Goal: Use online tool/utility: Utilize a website feature to perform a specific function

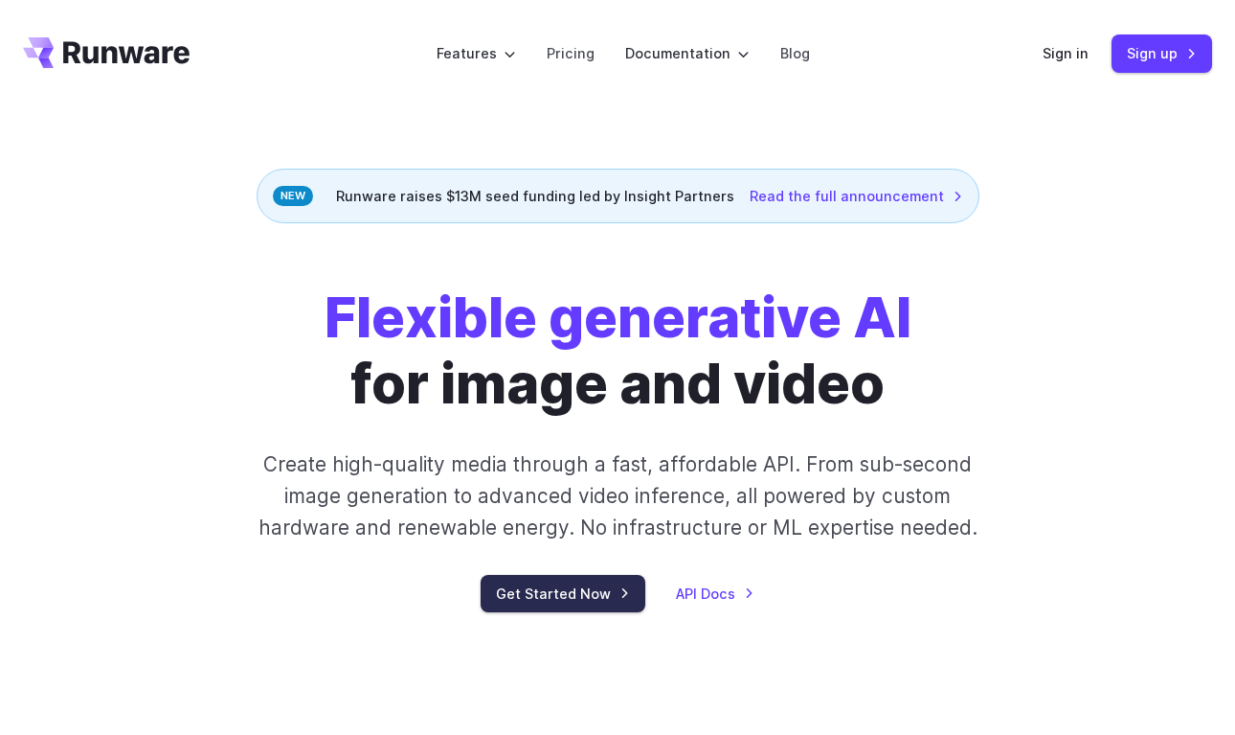
click at [584, 589] on link "Get Started Now" at bounding box center [563, 593] width 165 height 37
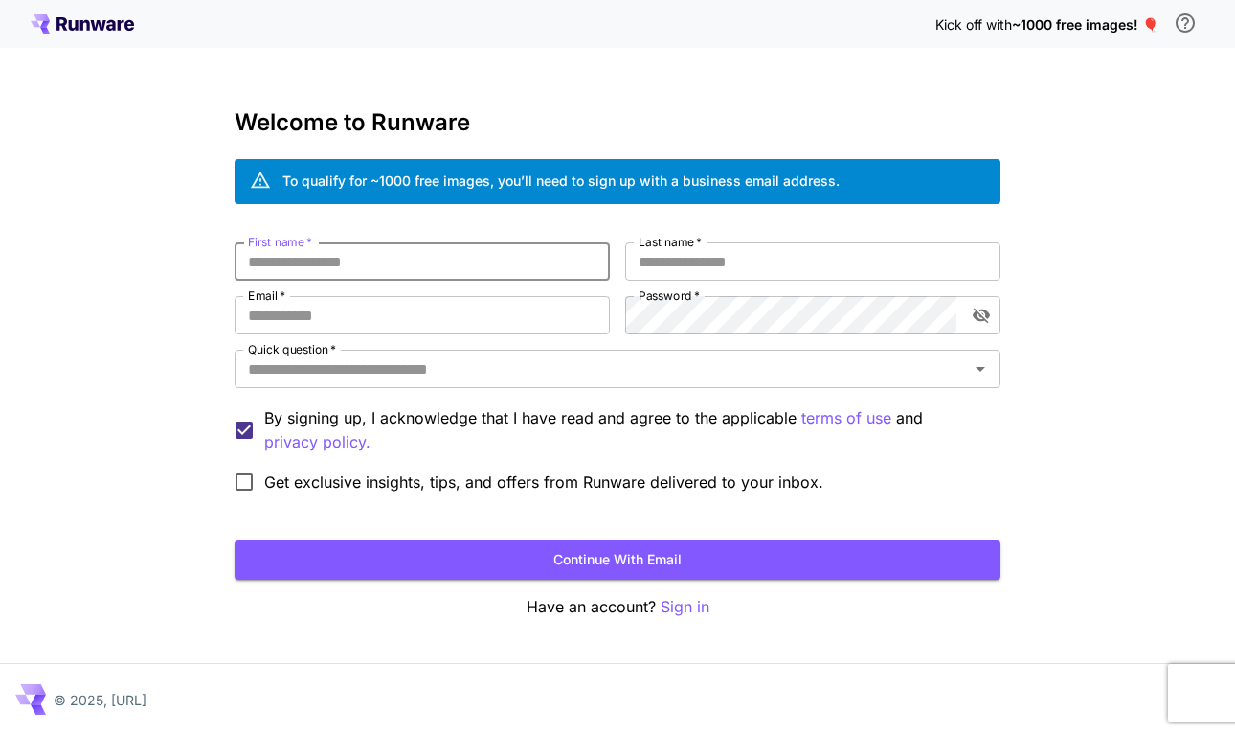
click at [580, 245] on input "First name   *" at bounding box center [422, 261] width 375 height 38
type input "******"
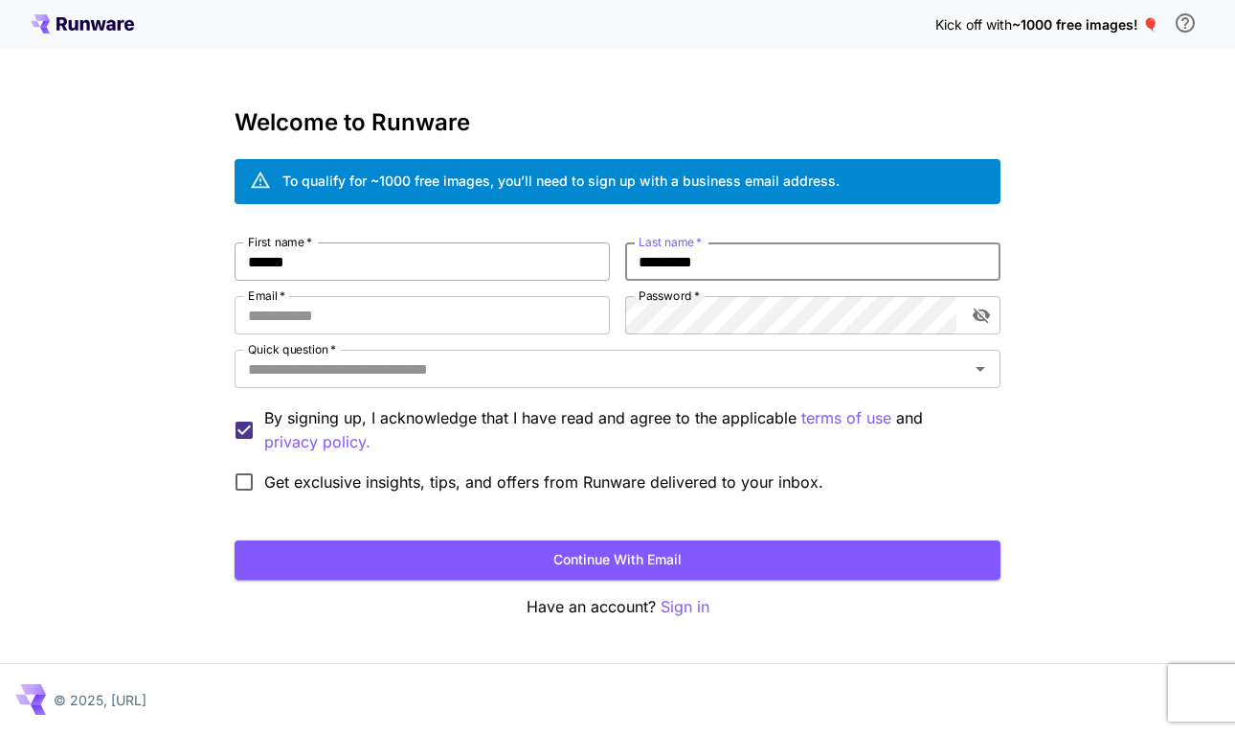
type input "*********"
type input "**********"
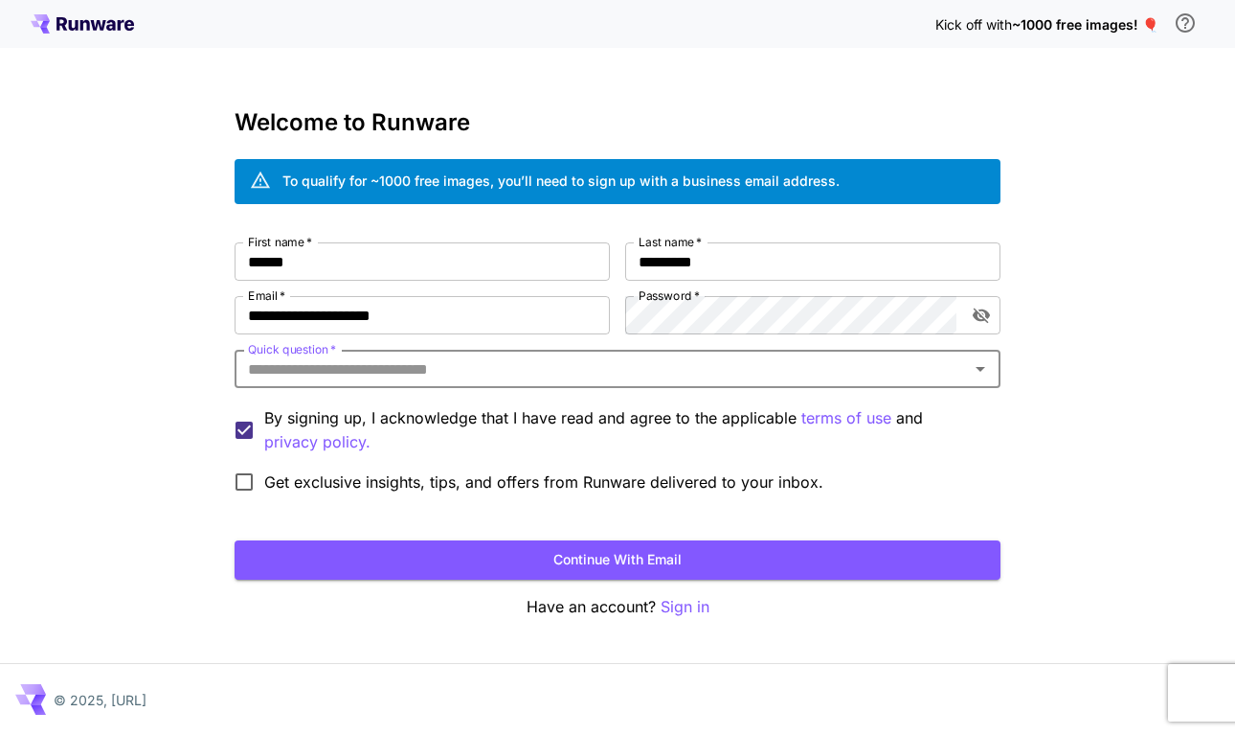
click at [536, 380] on input "Quick question   *" at bounding box center [601, 368] width 723 height 27
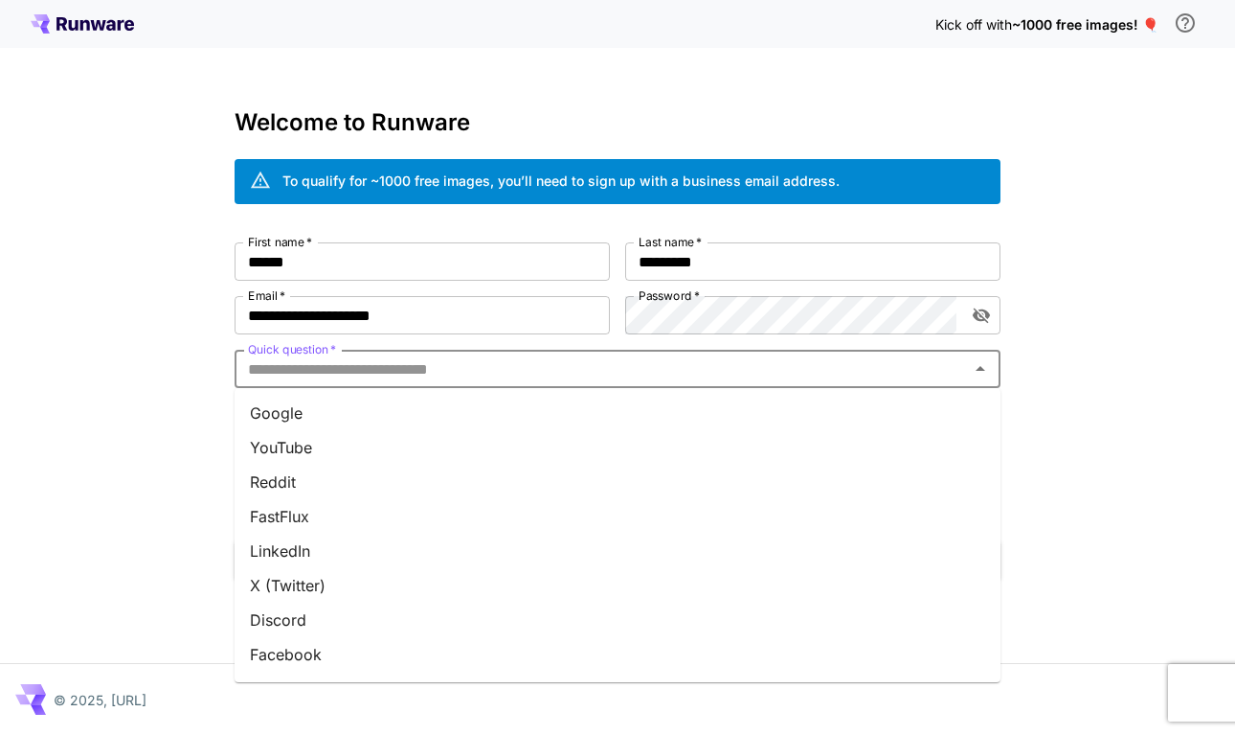
click at [492, 405] on li "Google" at bounding box center [618, 413] width 766 height 34
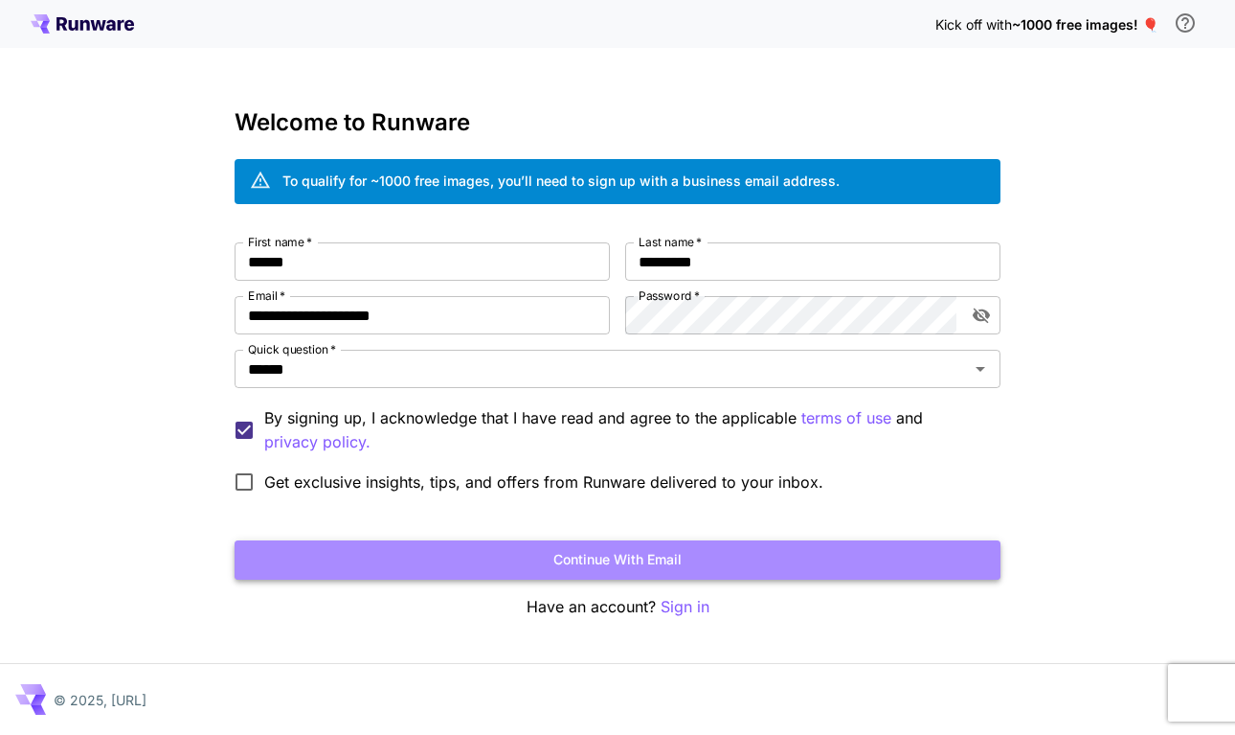
click at [463, 560] on button "Continue with email" at bounding box center [618, 559] width 766 height 39
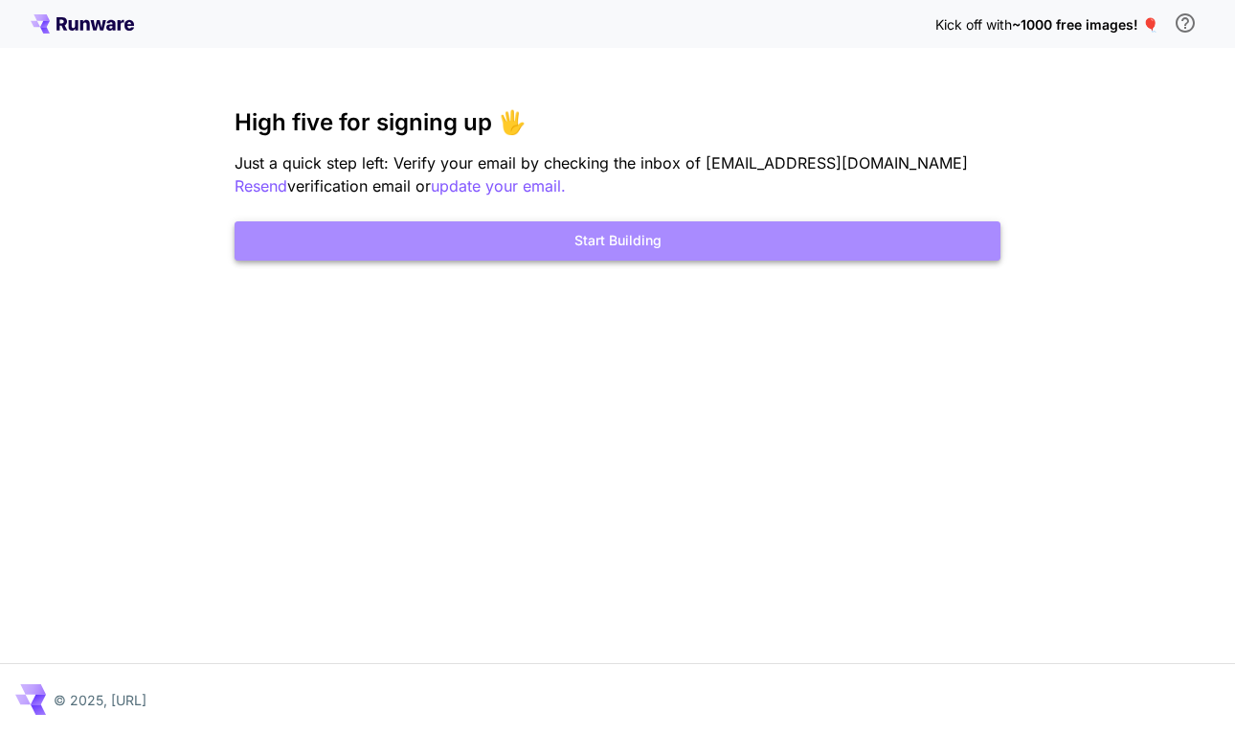
click at [587, 238] on button "Start Building" at bounding box center [618, 240] width 766 height 39
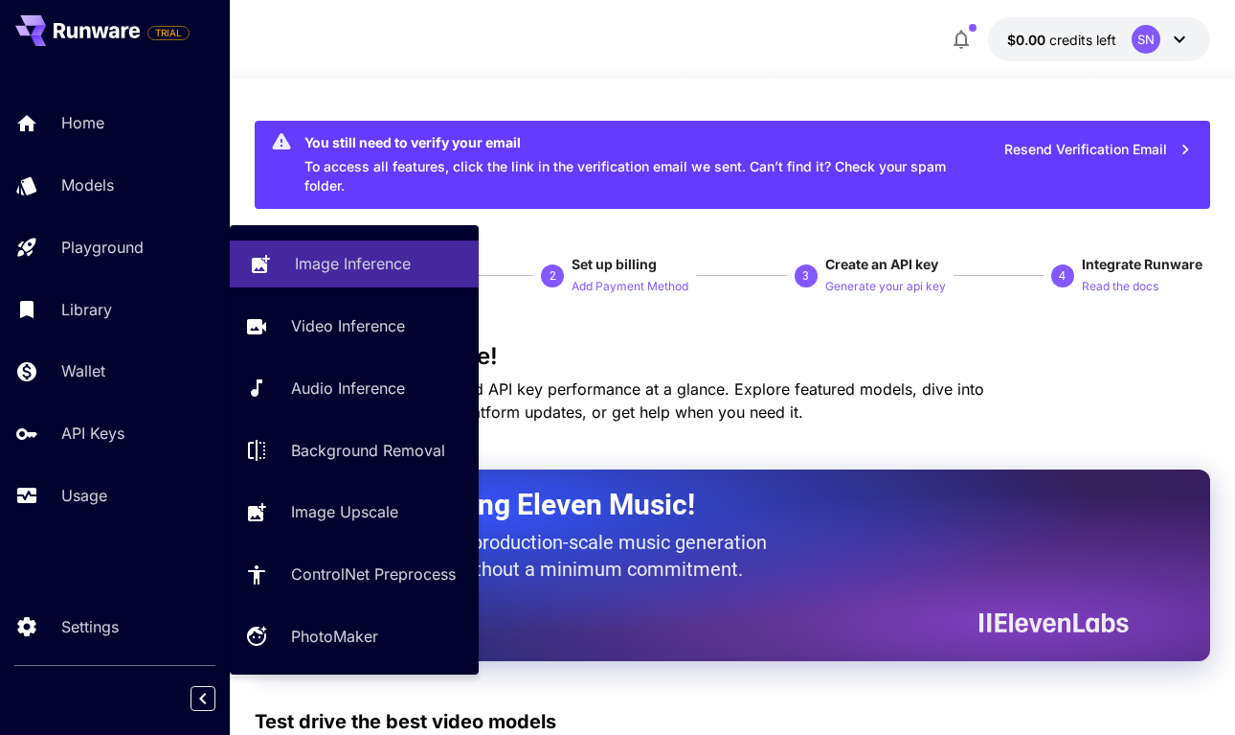
click at [316, 258] on p "Image Inference" at bounding box center [353, 263] width 116 height 23
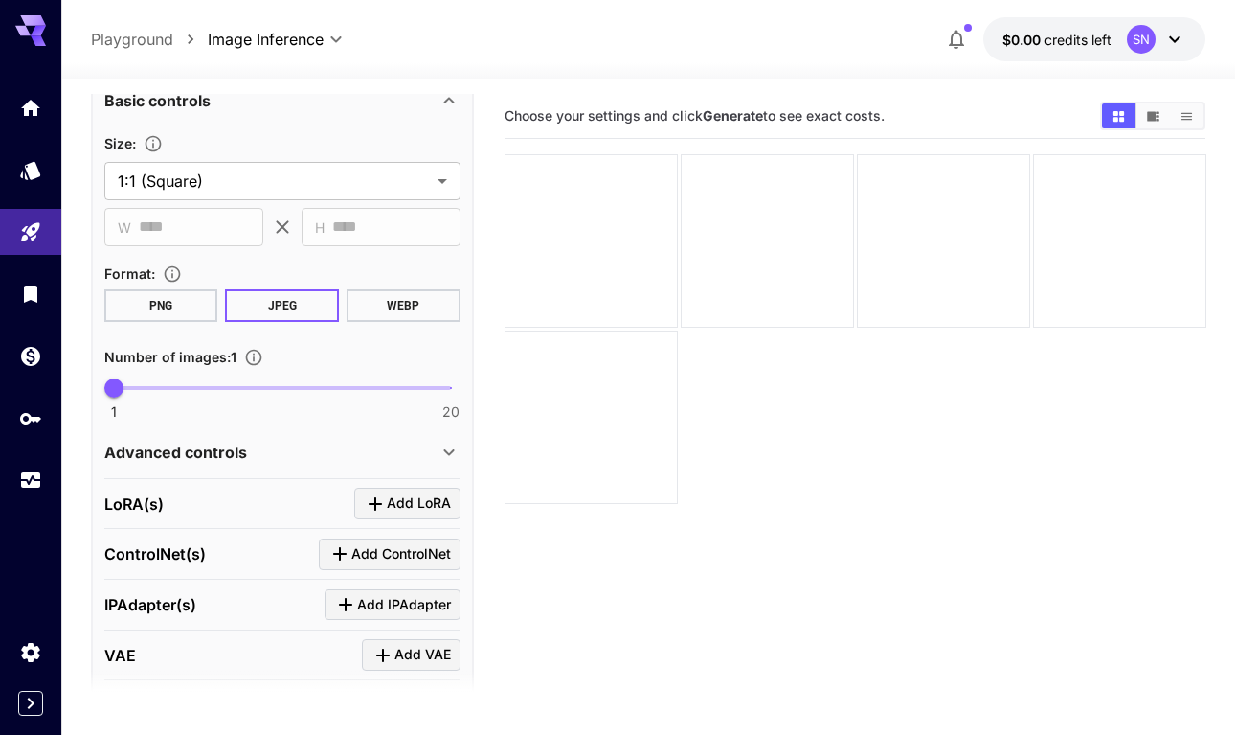
scroll to position [545, 0]
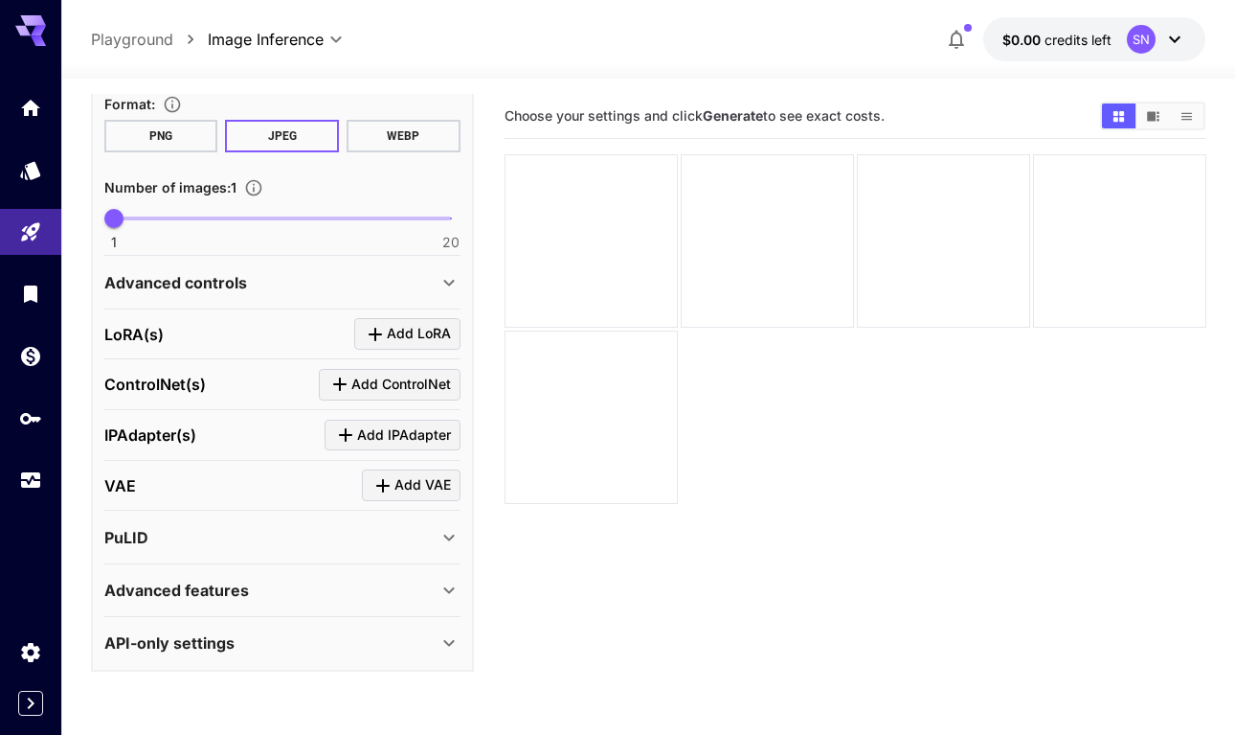
click at [1081, 25] on button "$0.00 credits left SN" at bounding box center [1094, 39] width 222 height 44
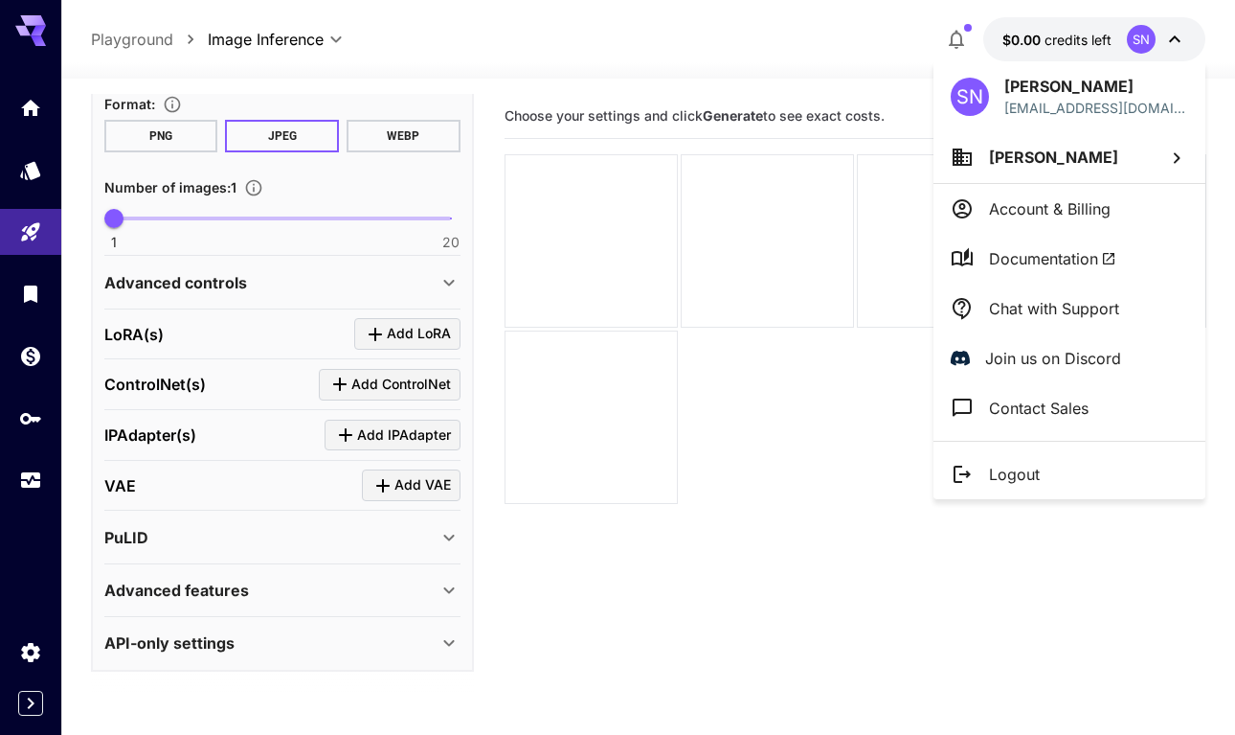
click at [228, 586] on div at bounding box center [617, 367] width 1235 height 735
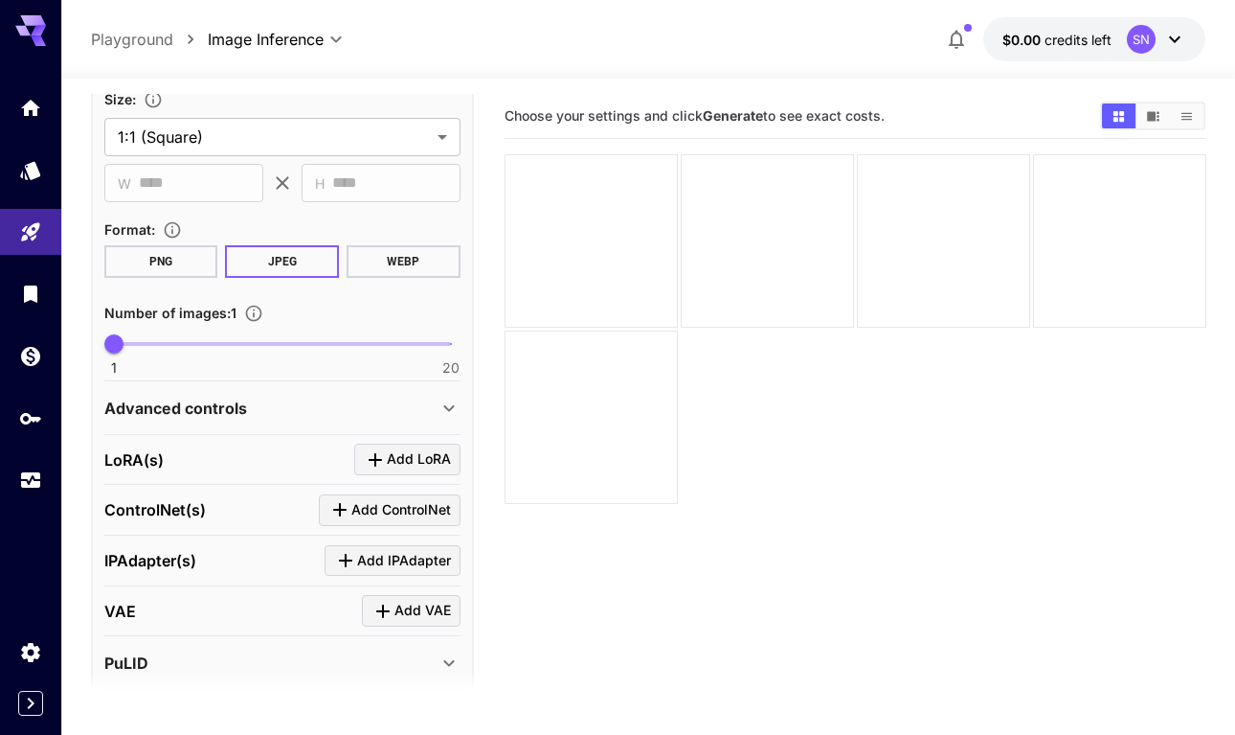
scroll to position [302, 0]
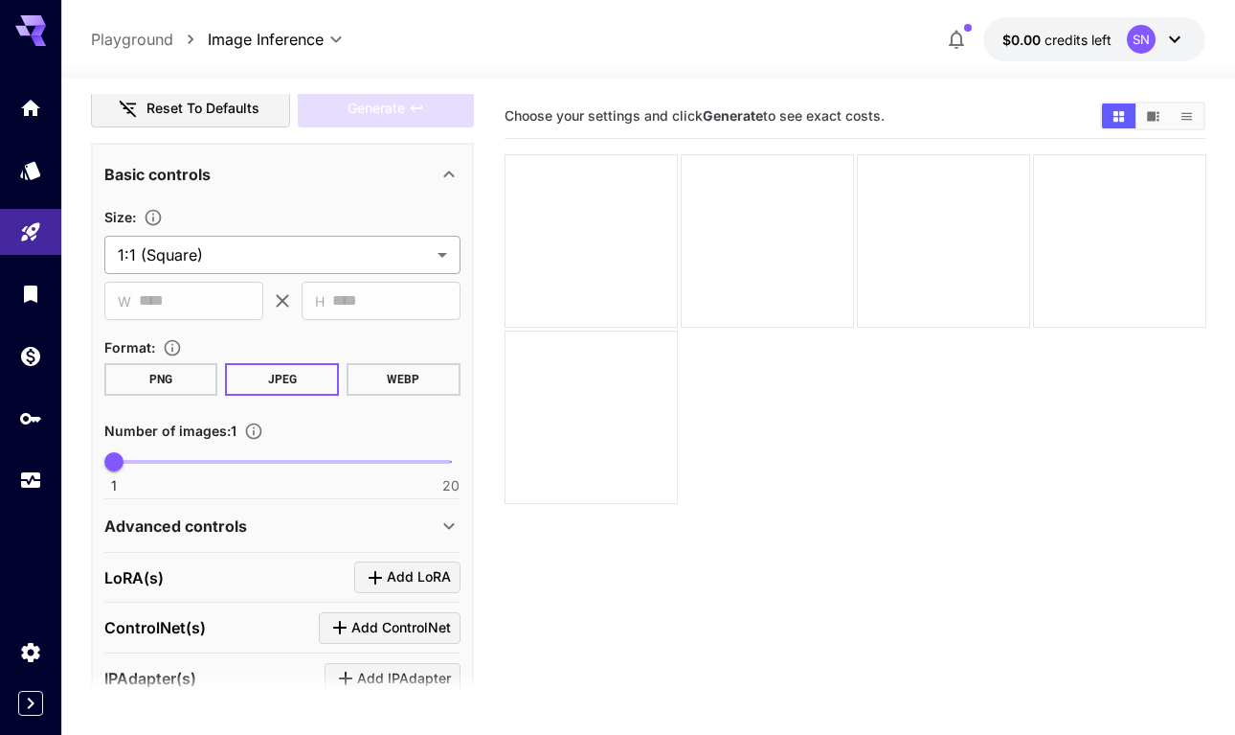
click at [224, 255] on body "**********" at bounding box center [617, 443] width 1235 height 886
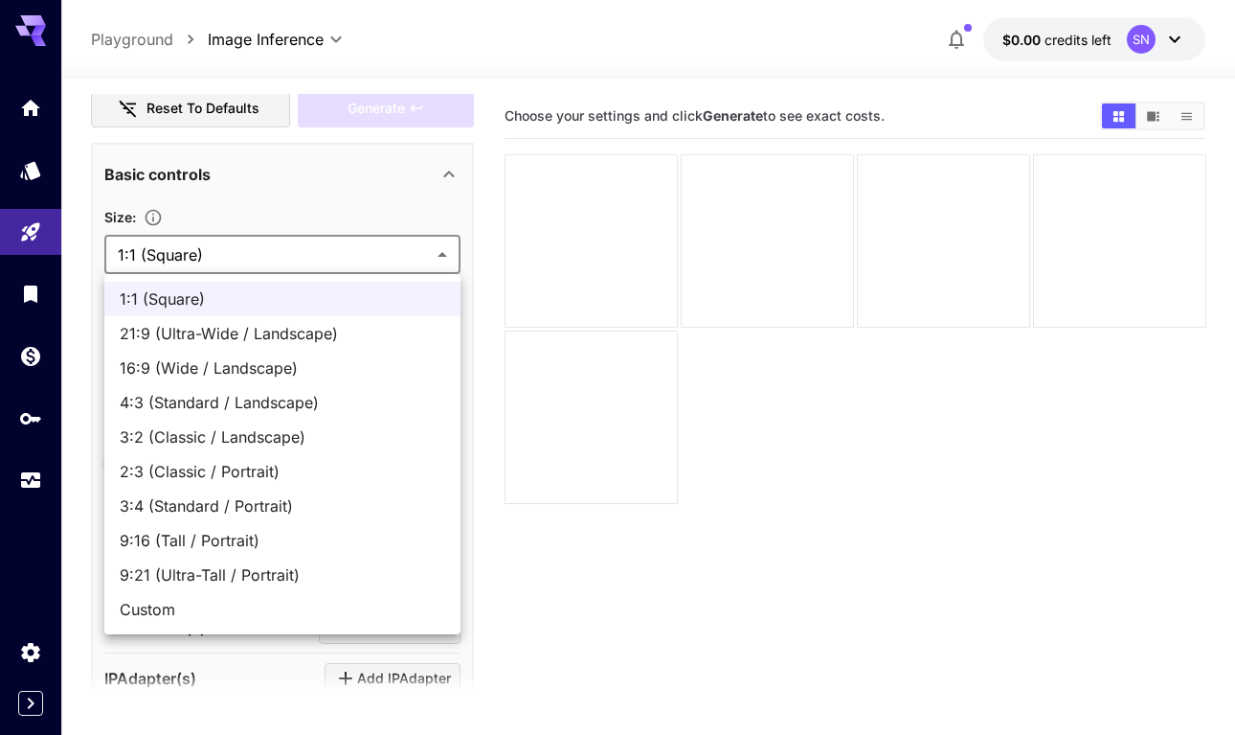
click at [252, 225] on div at bounding box center [617, 367] width 1235 height 735
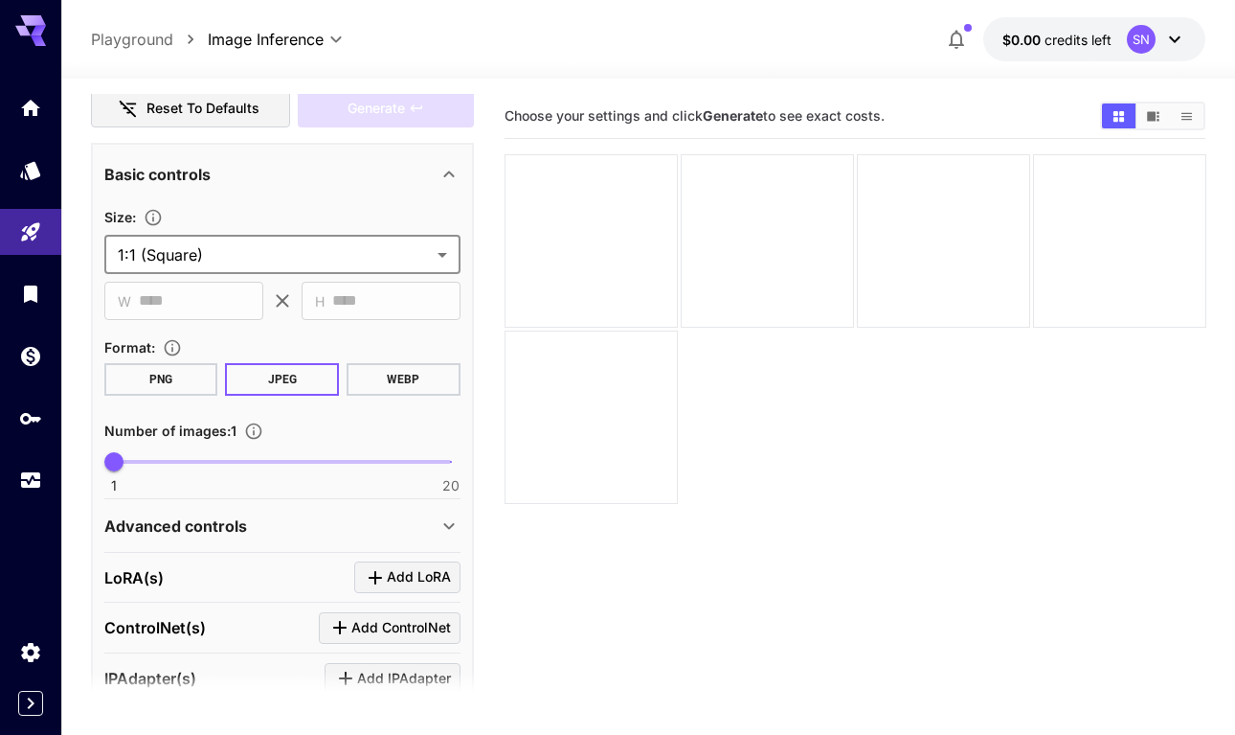
click at [148, 40] on p "Playground" at bounding box center [132, 39] width 82 height 23
click at [24, 166] on icon "Models" at bounding box center [32, 164] width 20 height 18
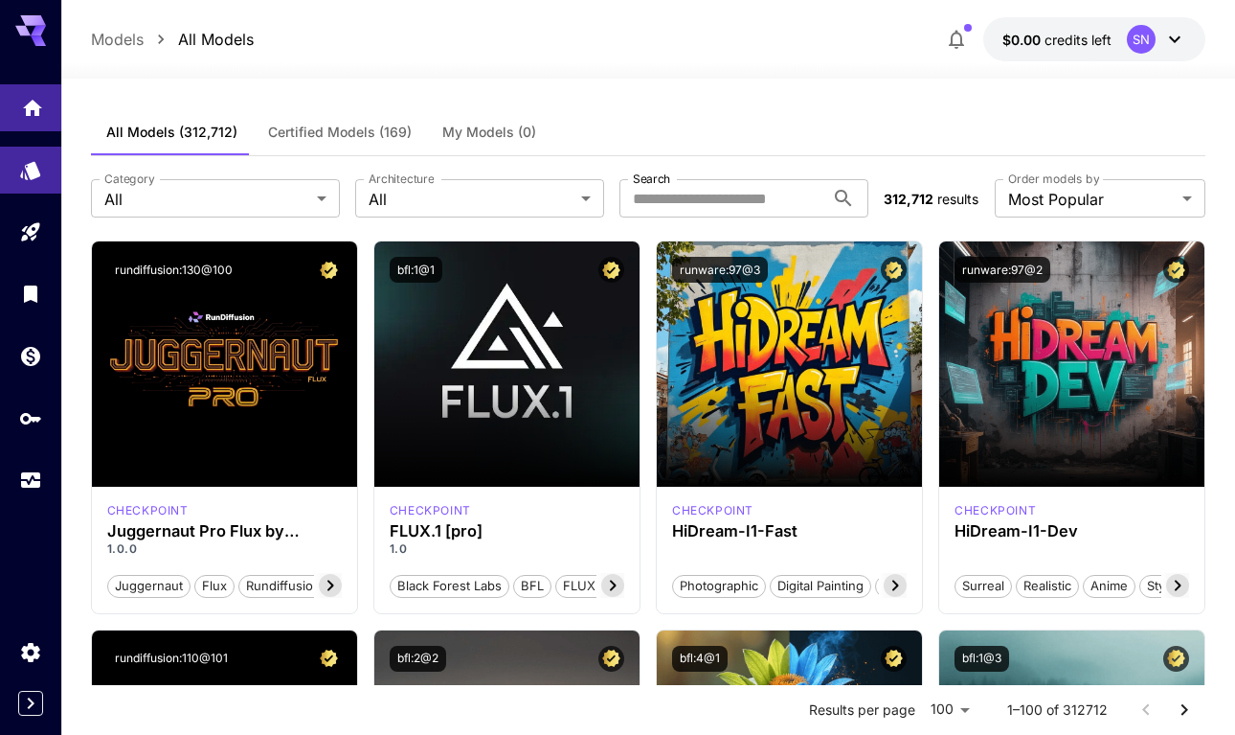
click at [36, 105] on icon "Home" at bounding box center [32, 102] width 19 height 16
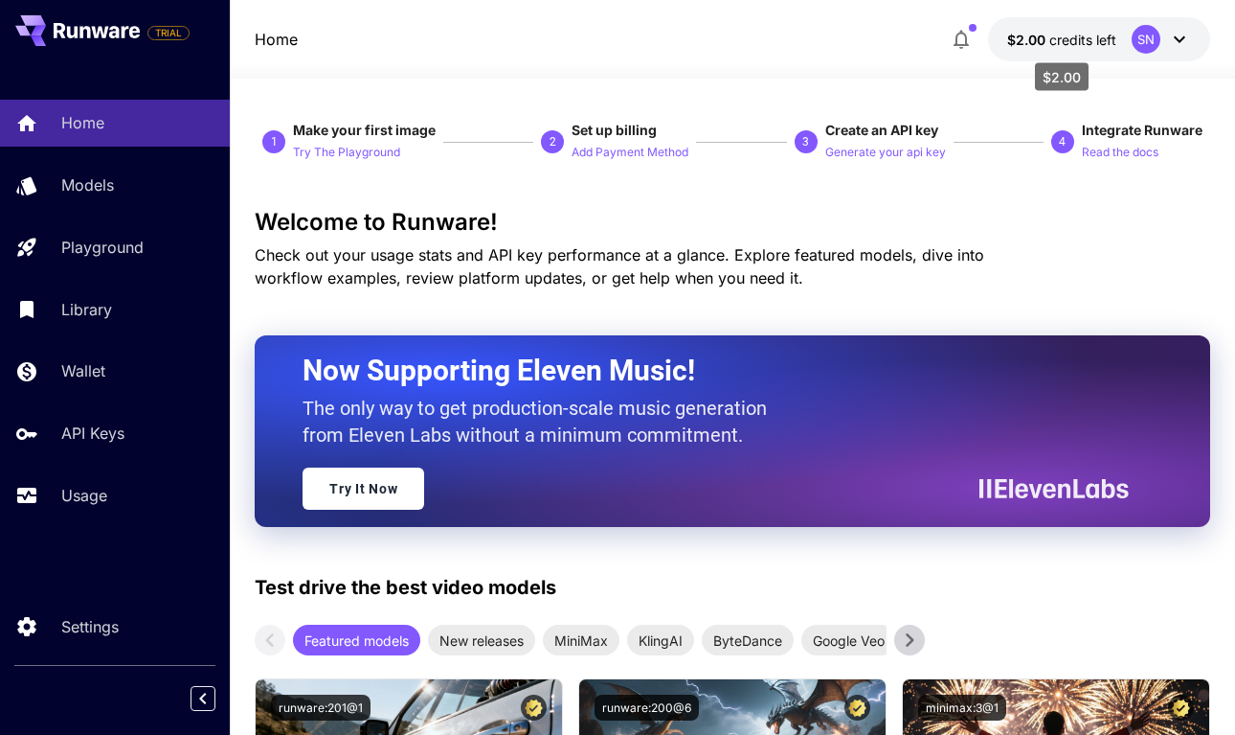
click at [1055, 48] on p "$2.00 credits left" at bounding box center [1061, 40] width 109 height 20
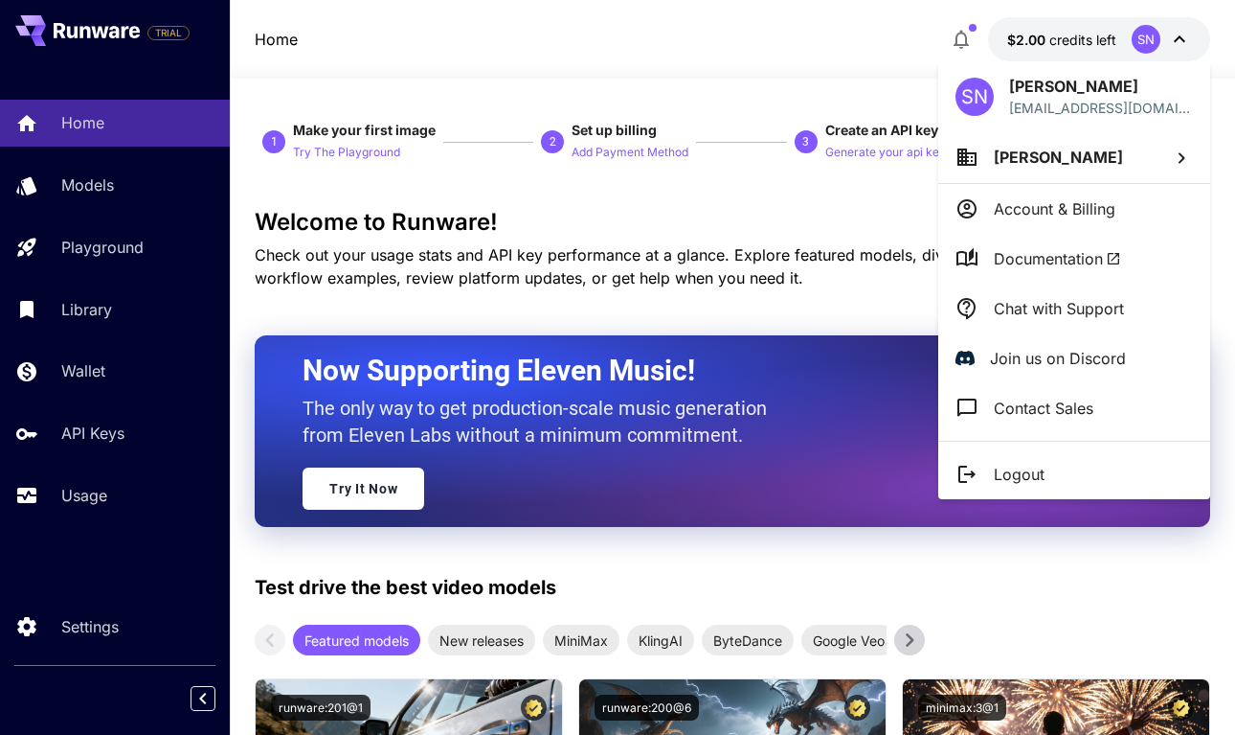
click at [1055, 48] on div at bounding box center [617, 367] width 1235 height 735
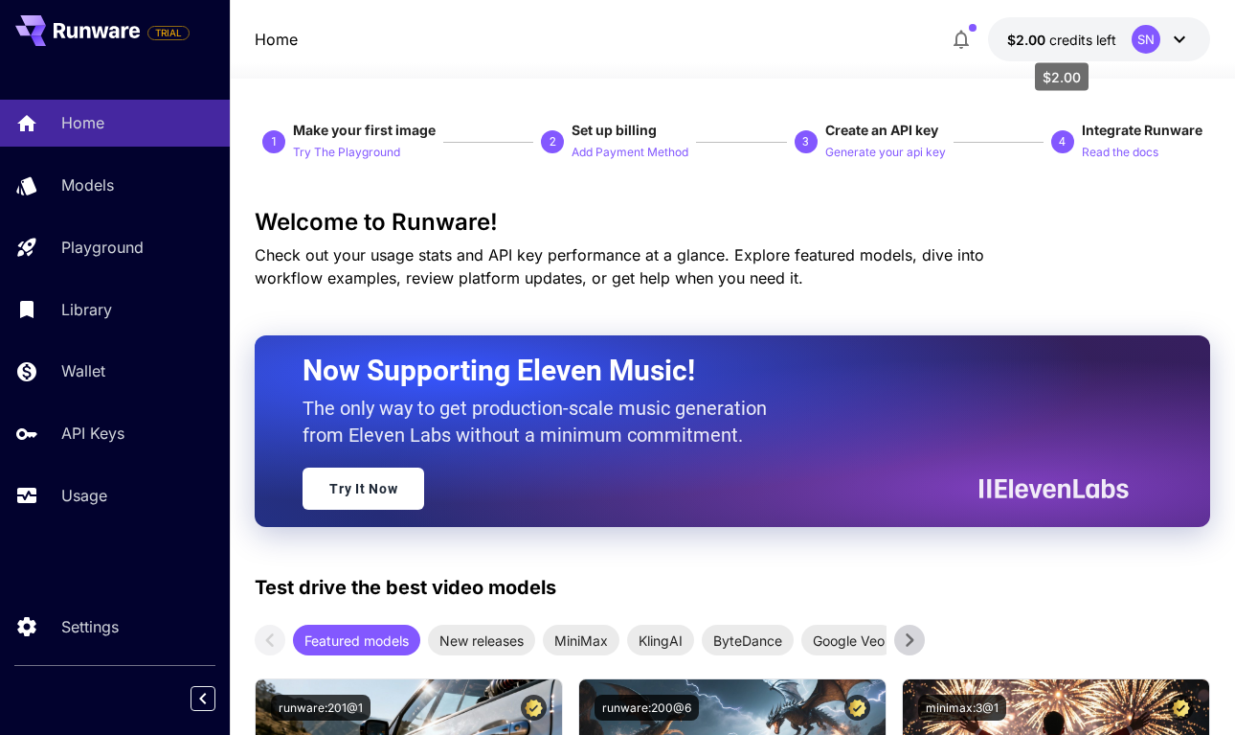
click at [1024, 34] on span "$2.00" at bounding box center [1028, 40] width 42 height 16
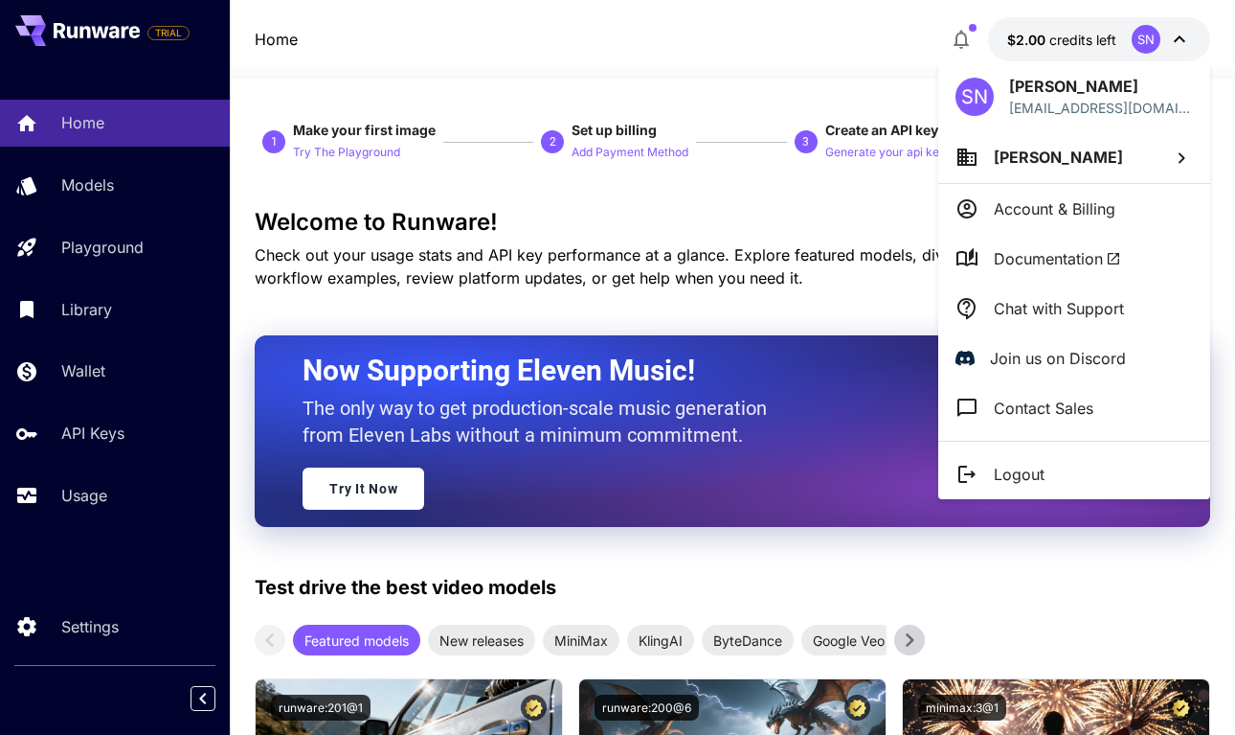
click at [1024, 34] on div at bounding box center [617, 367] width 1235 height 735
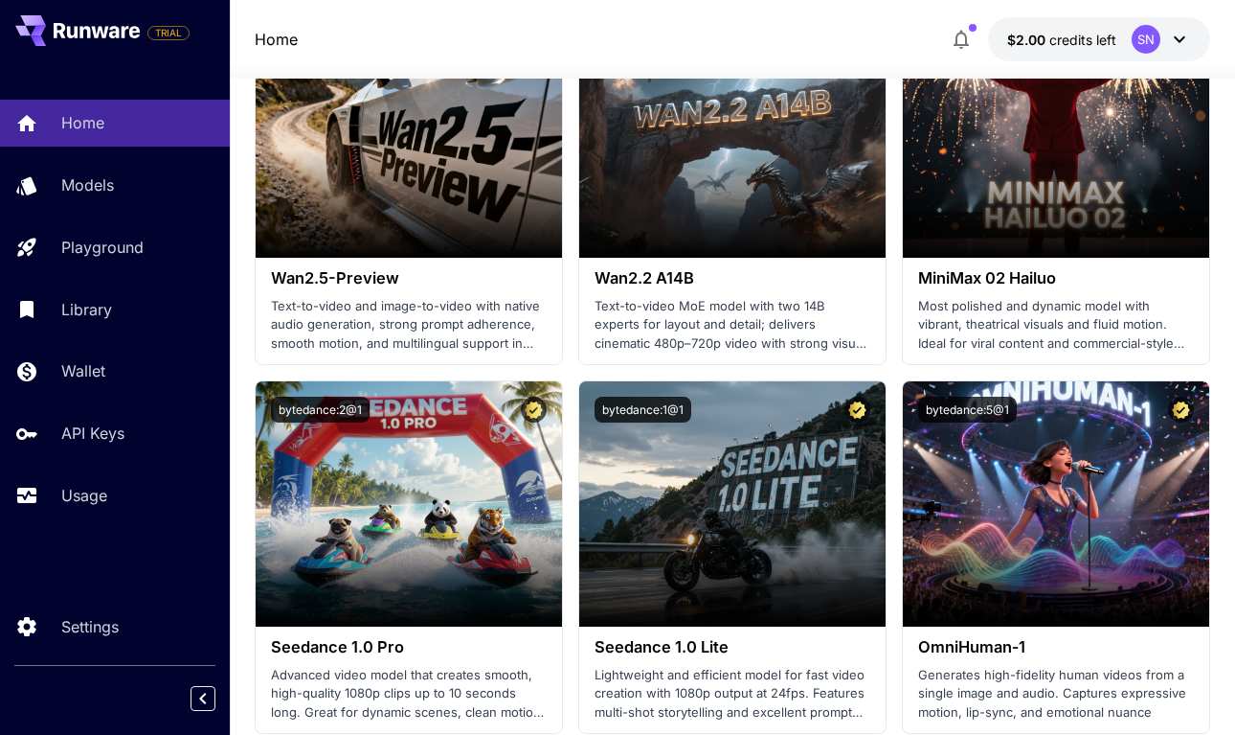
scroll to position [671, 0]
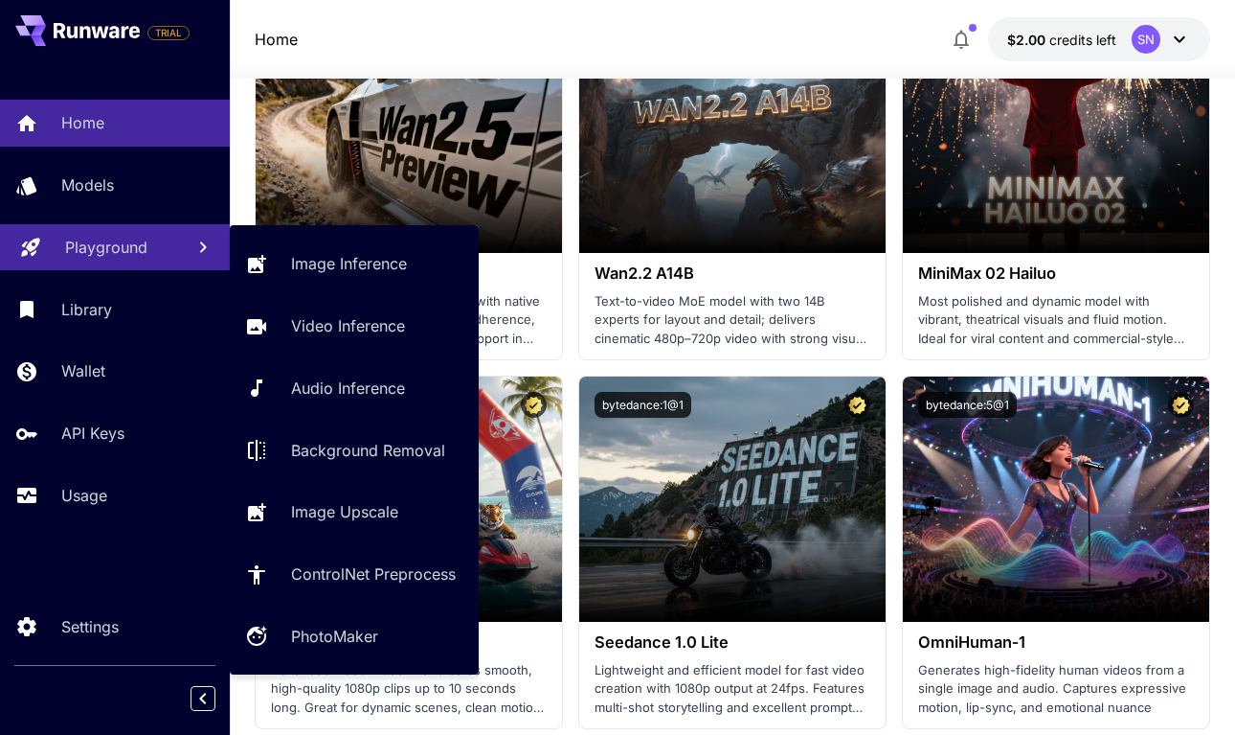
click at [87, 249] on p "Playground" at bounding box center [106, 247] width 82 height 23
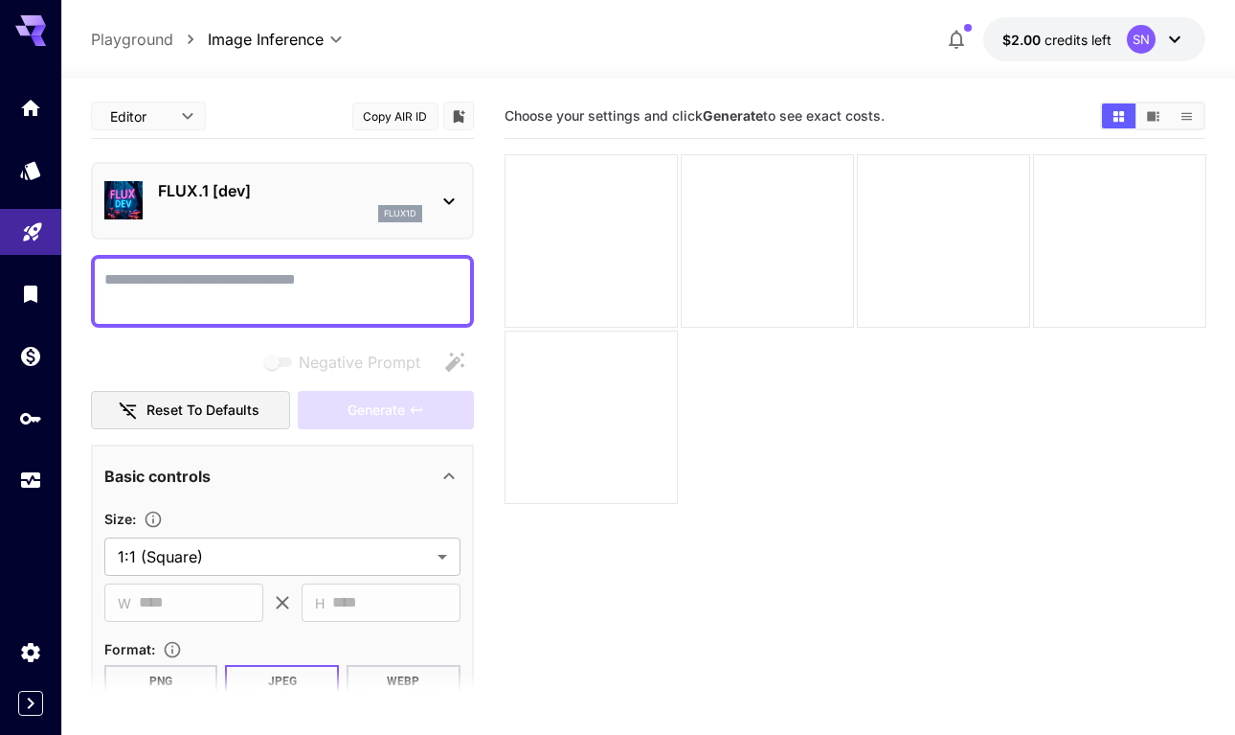
click at [345, 222] on div "FLUX.1 [dev] flux1d" at bounding box center [282, 200] width 356 height 58
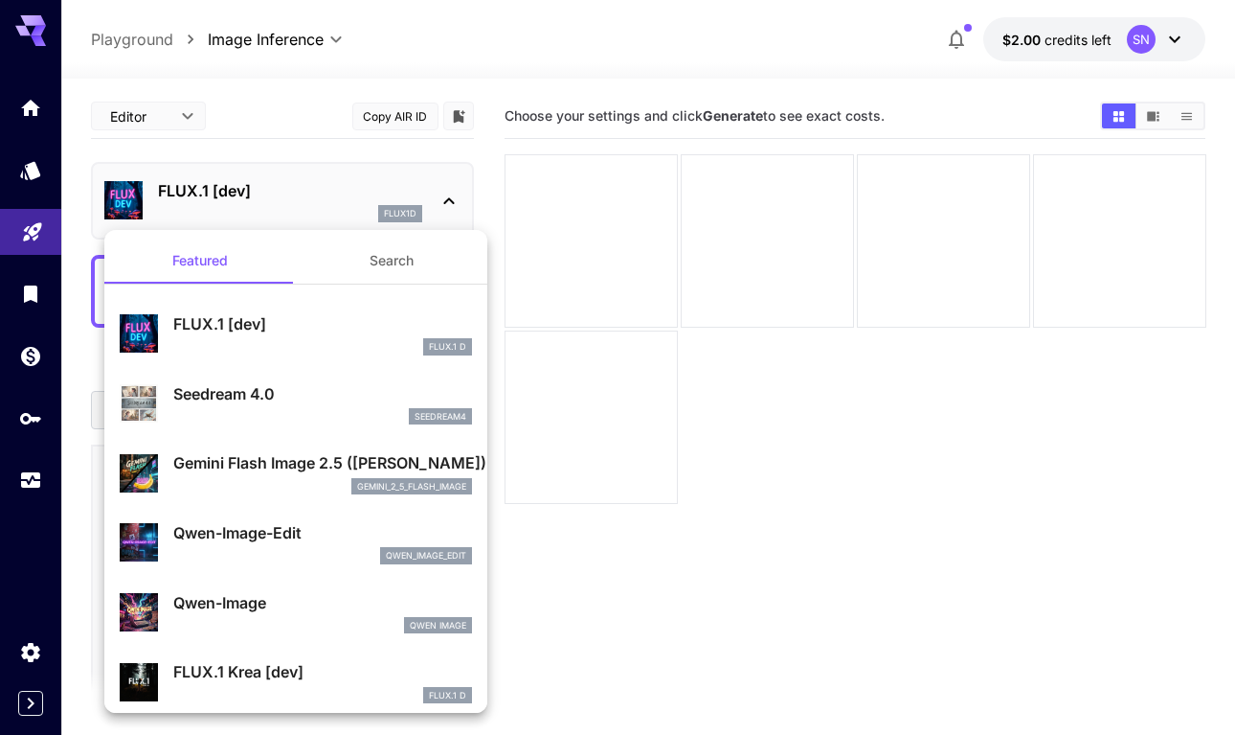
click at [687, 402] on div at bounding box center [617, 367] width 1235 height 735
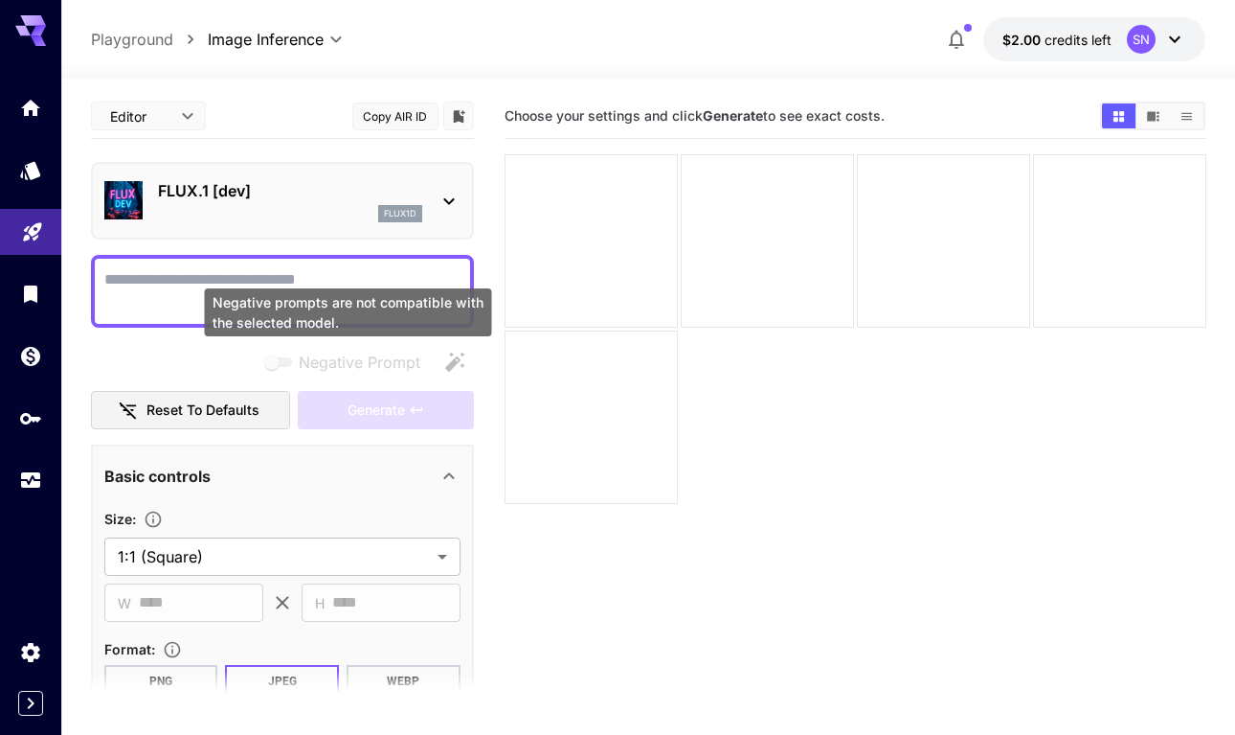
click at [300, 323] on div "Negative prompts are not compatible with the selected model." at bounding box center [348, 312] width 287 height 48
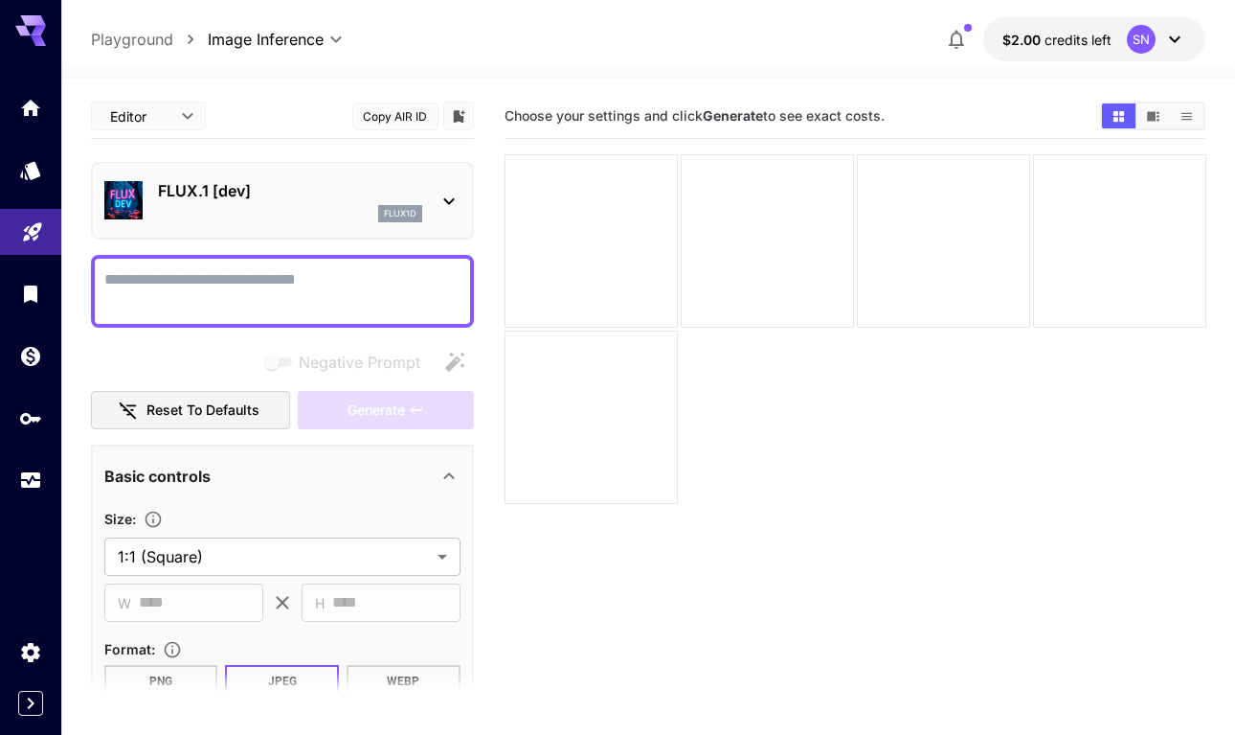
click at [254, 278] on textarea "Negative Prompt" at bounding box center [282, 291] width 356 height 46
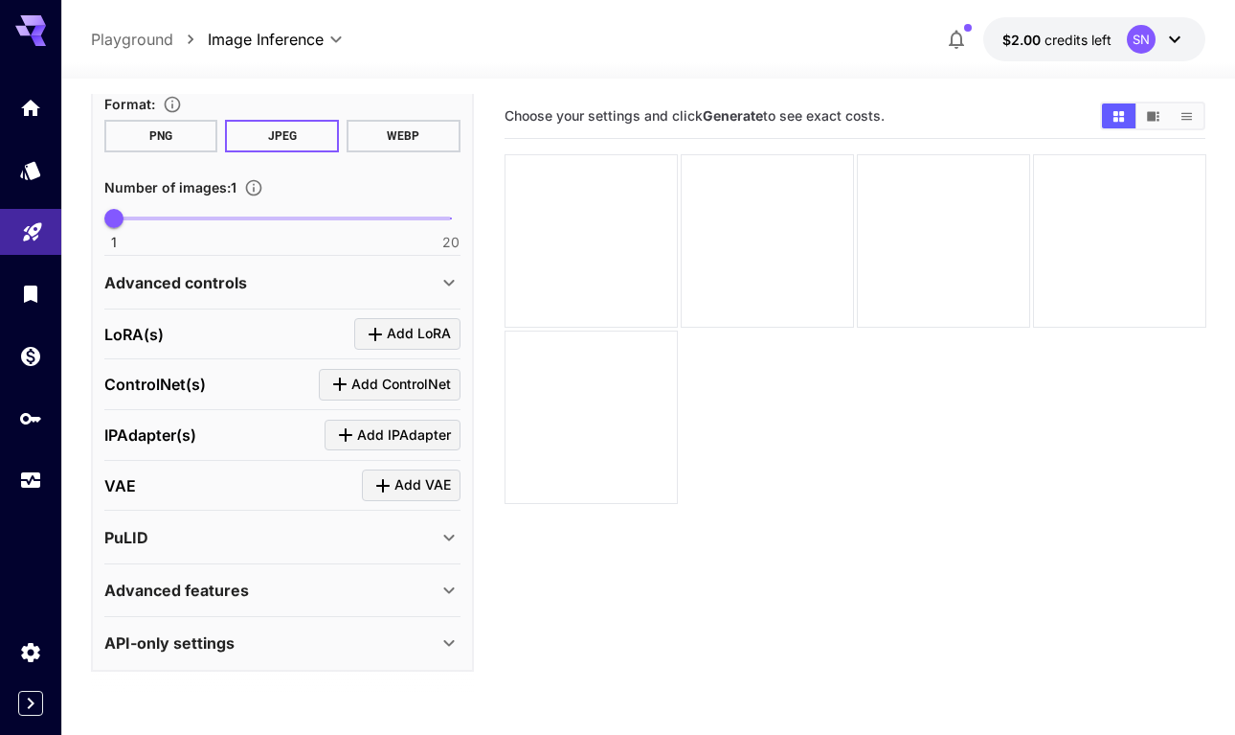
scroll to position [1, 0]
click at [42, 100] on icon "Home" at bounding box center [32, 102] width 23 height 23
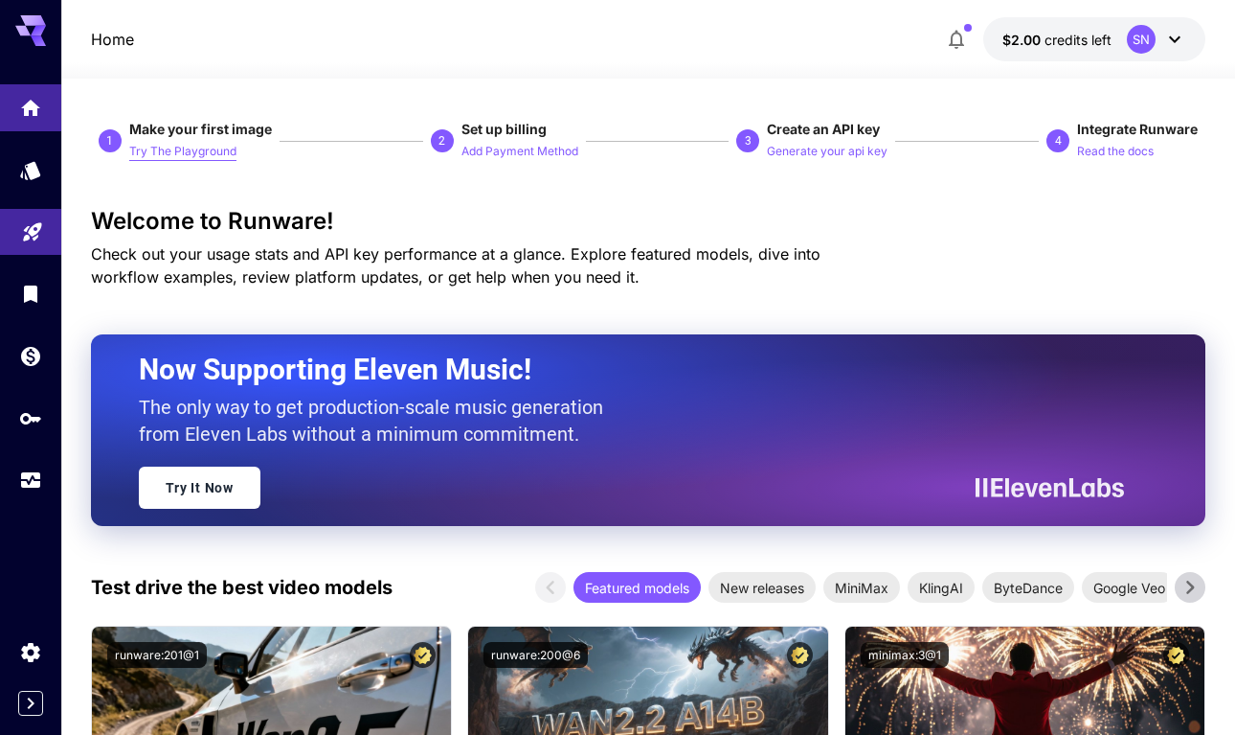
click at [172, 153] on p "Try The Playground" at bounding box center [182, 152] width 107 height 18
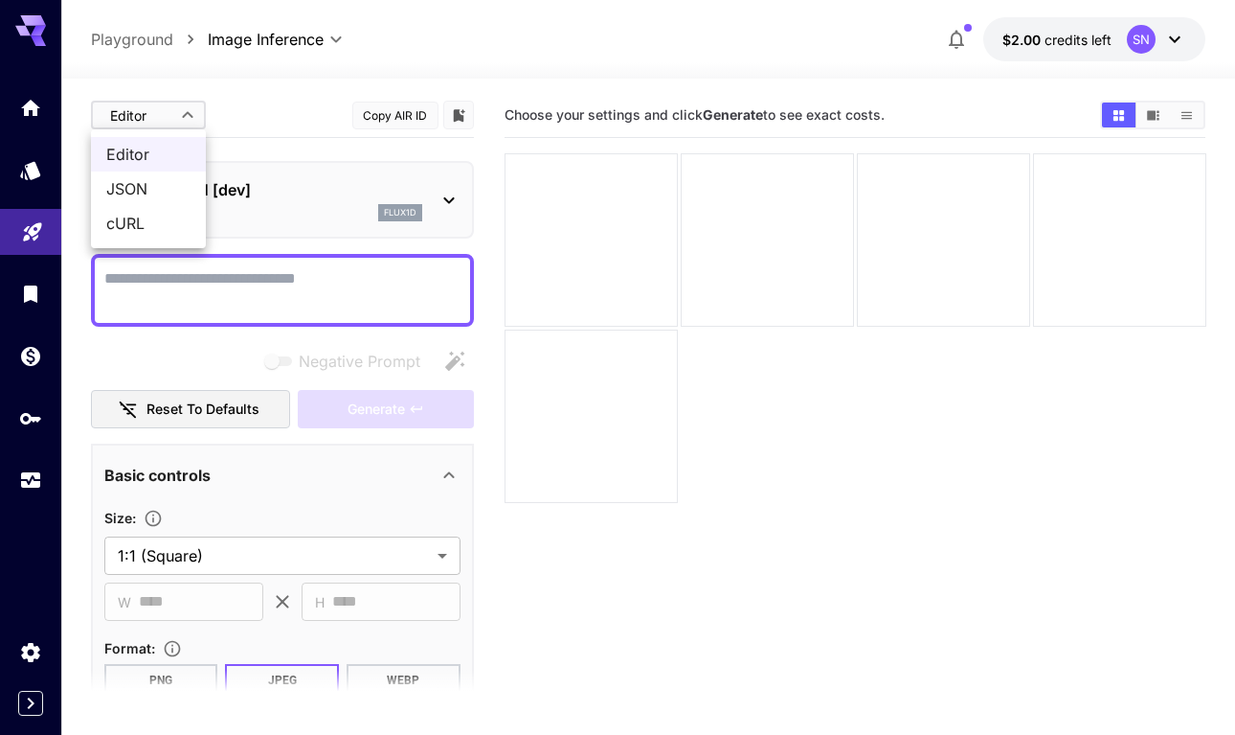
click at [191, 105] on body "**********" at bounding box center [617, 442] width 1235 height 886
click at [260, 124] on div at bounding box center [617, 367] width 1235 height 735
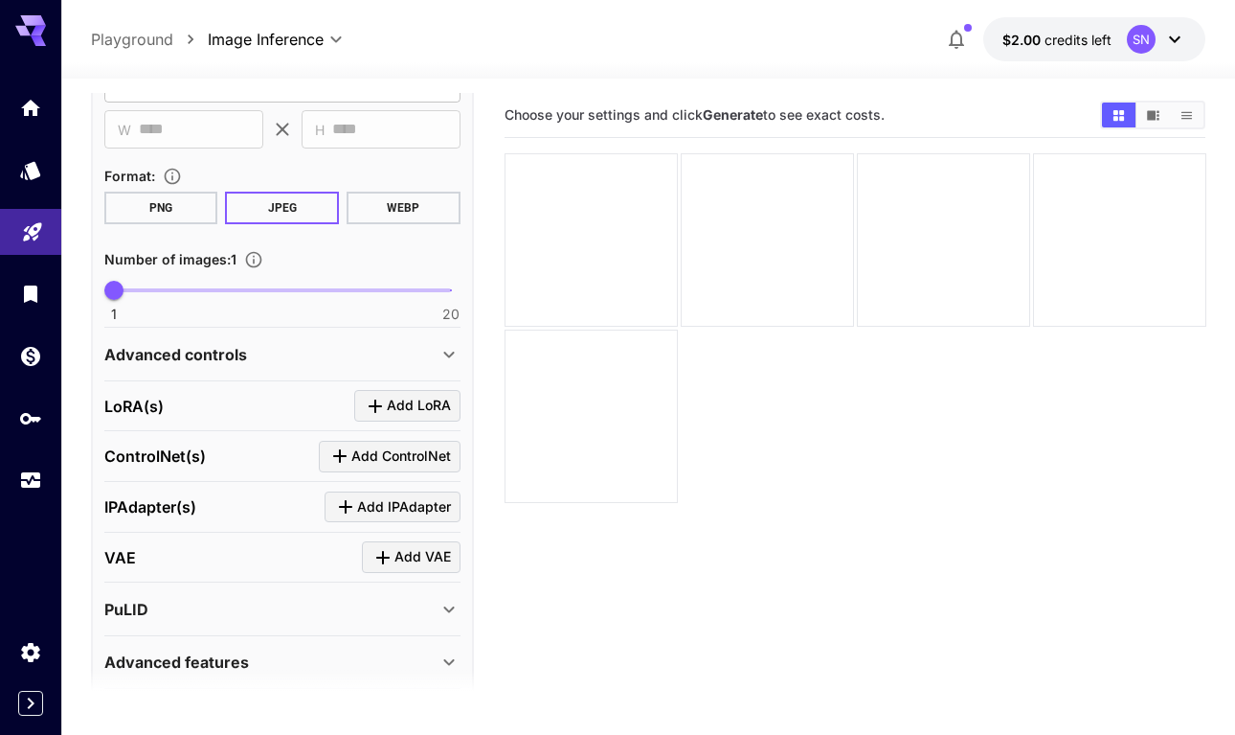
scroll to position [545, 0]
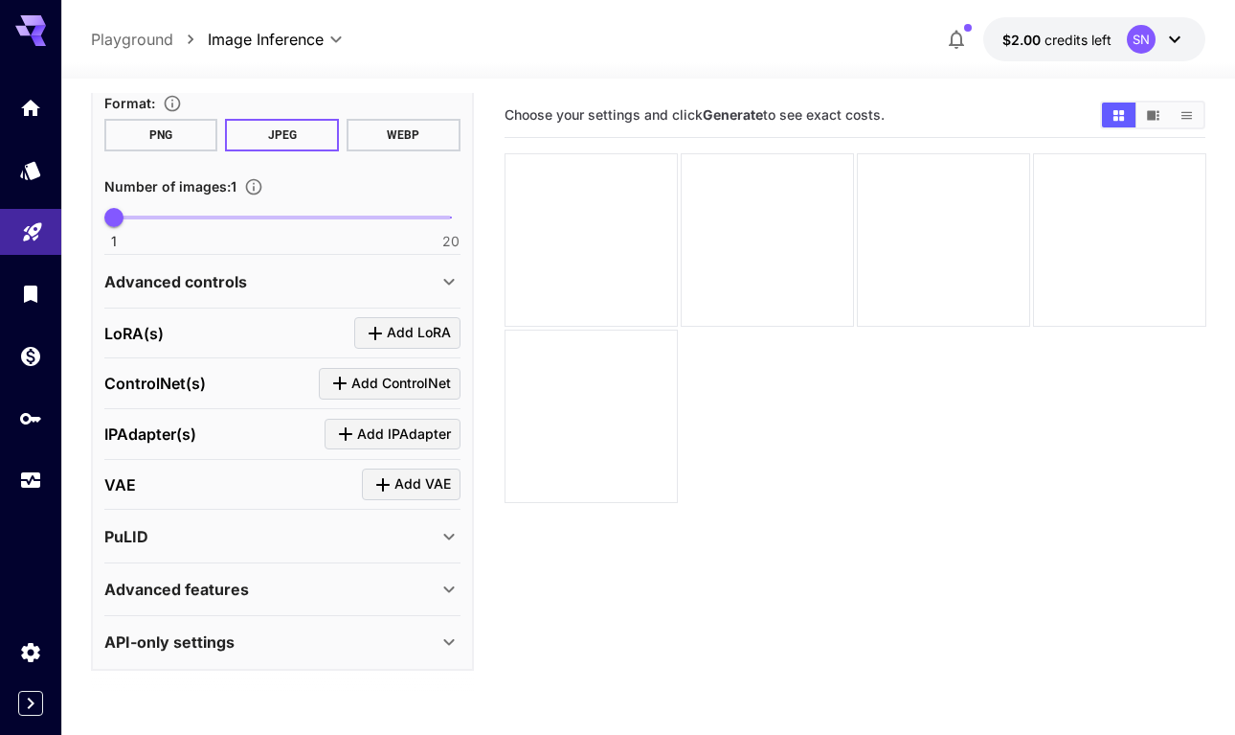
click at [325, 577] on div "Advanced features" at bounding box center [270, 588] width 333 height 23
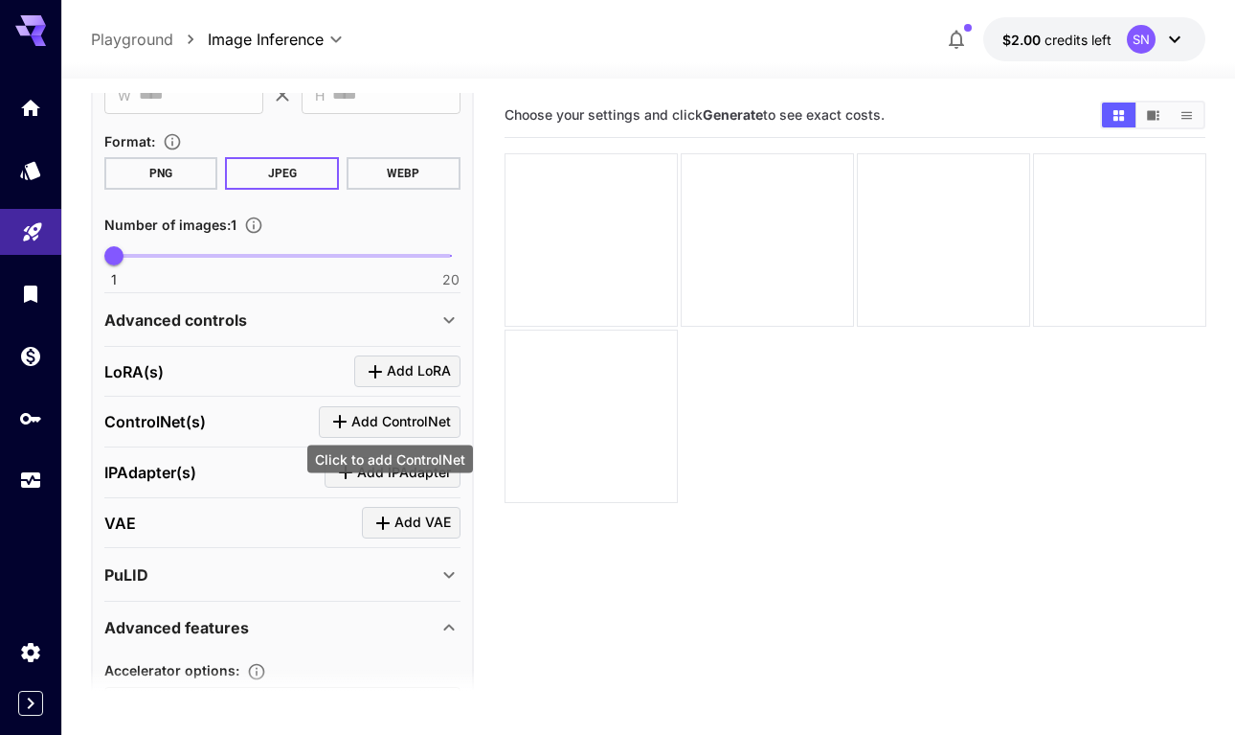
scroll to position [512, 0]
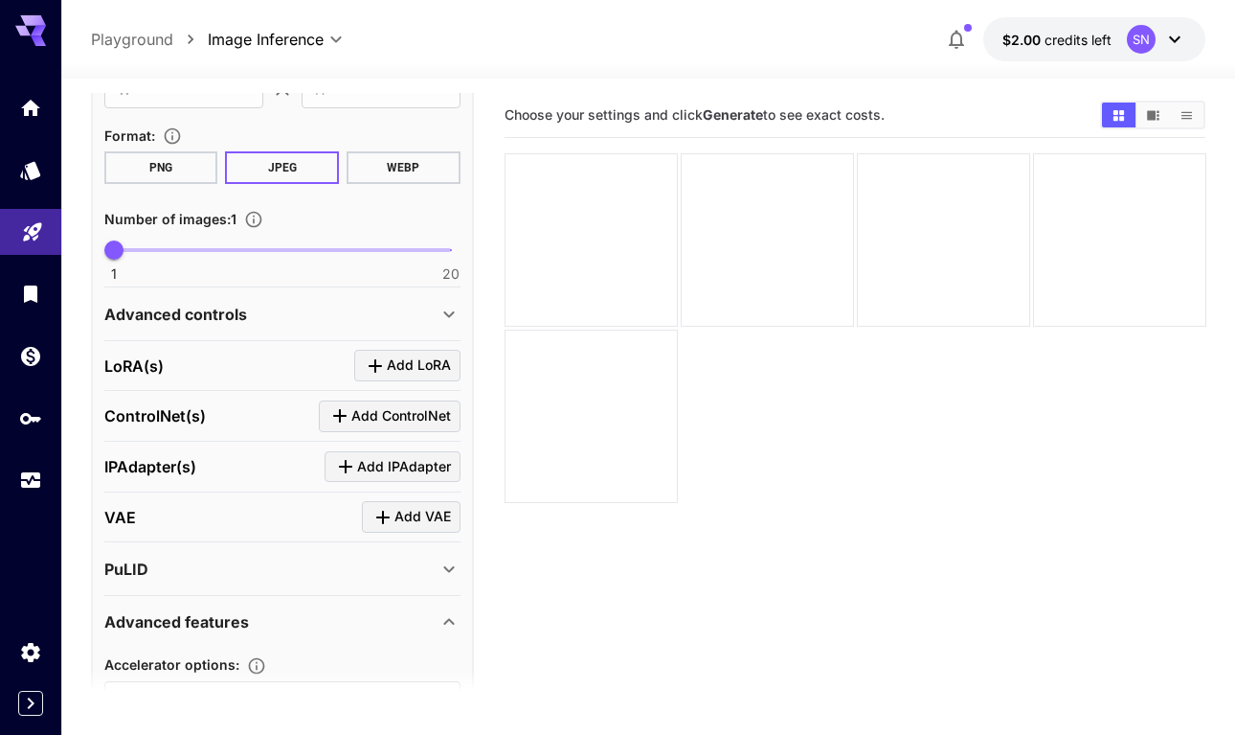
click at [430, 315] on div "Advanced controls" at bounding box center [270, 314] width 333 height 23
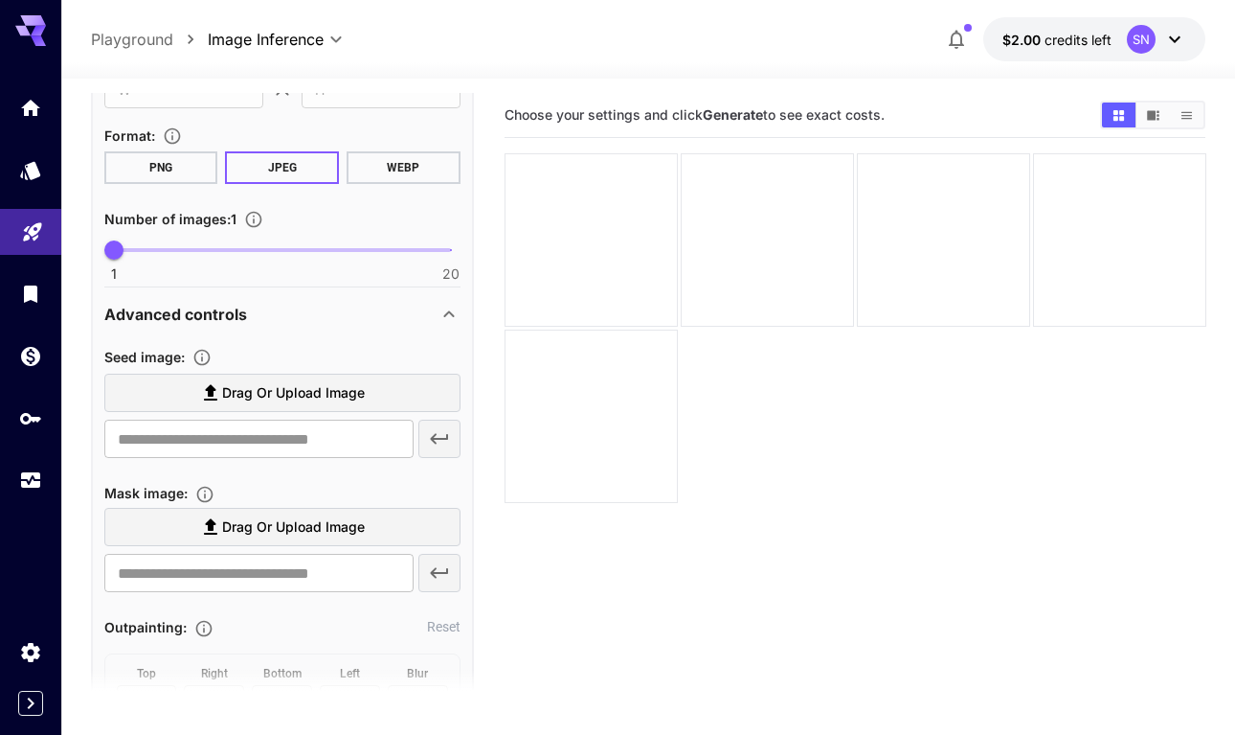
click at [345, 385] on span "Drag or upload image" at bounding box center [293, 393] width 143 height 24
click at [0, 0] on input "Drag or upload image" at bounding box center [0, 0] width 0 height 0
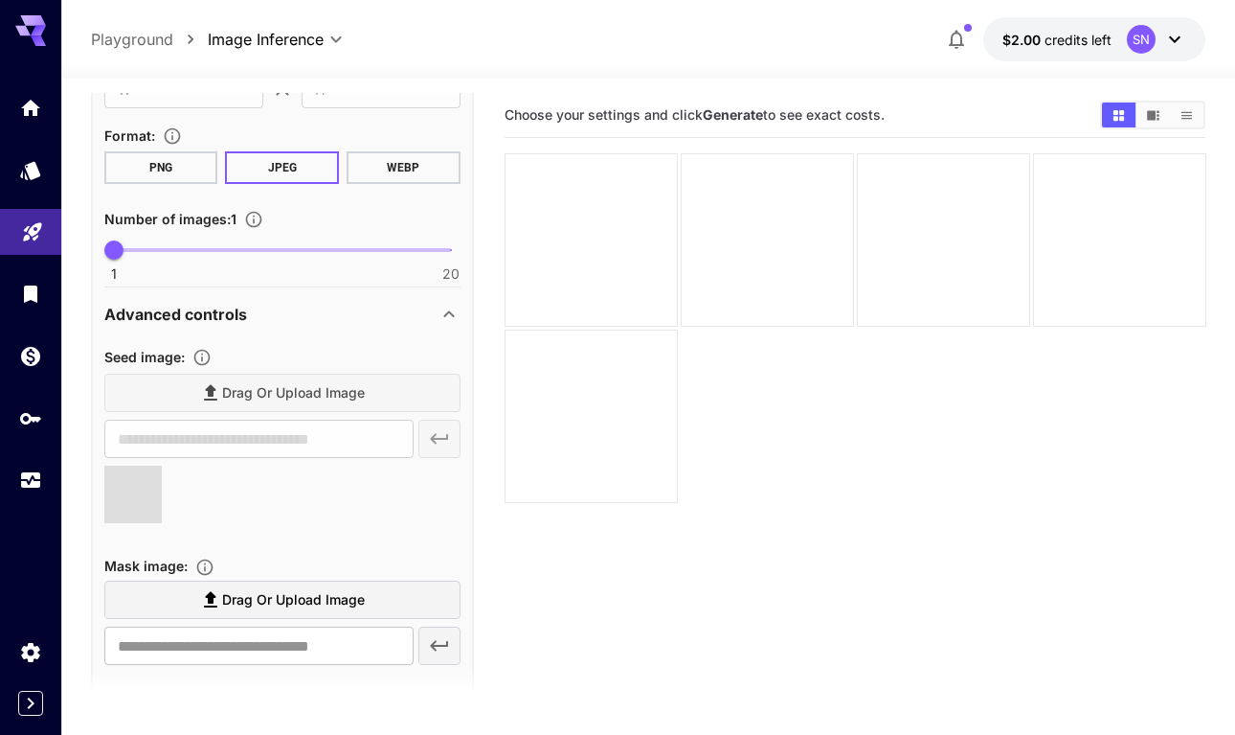
type input "**********"
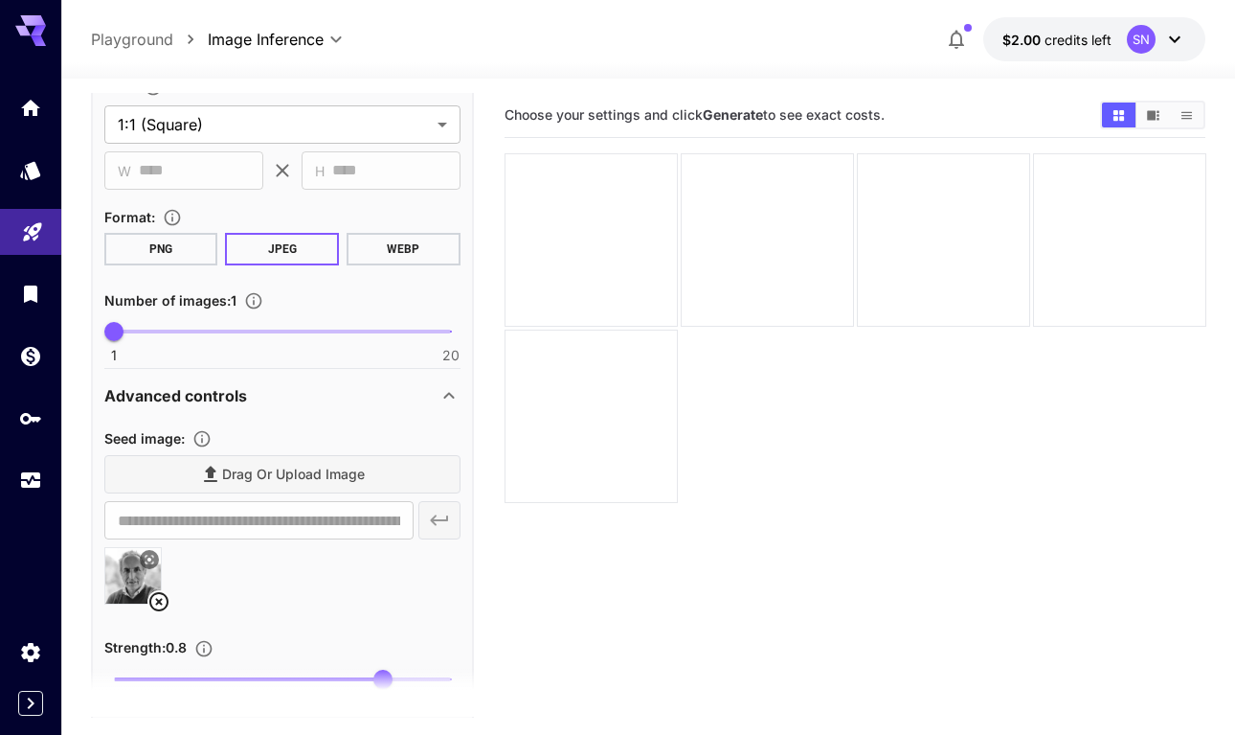
scroll to position [37, 0]
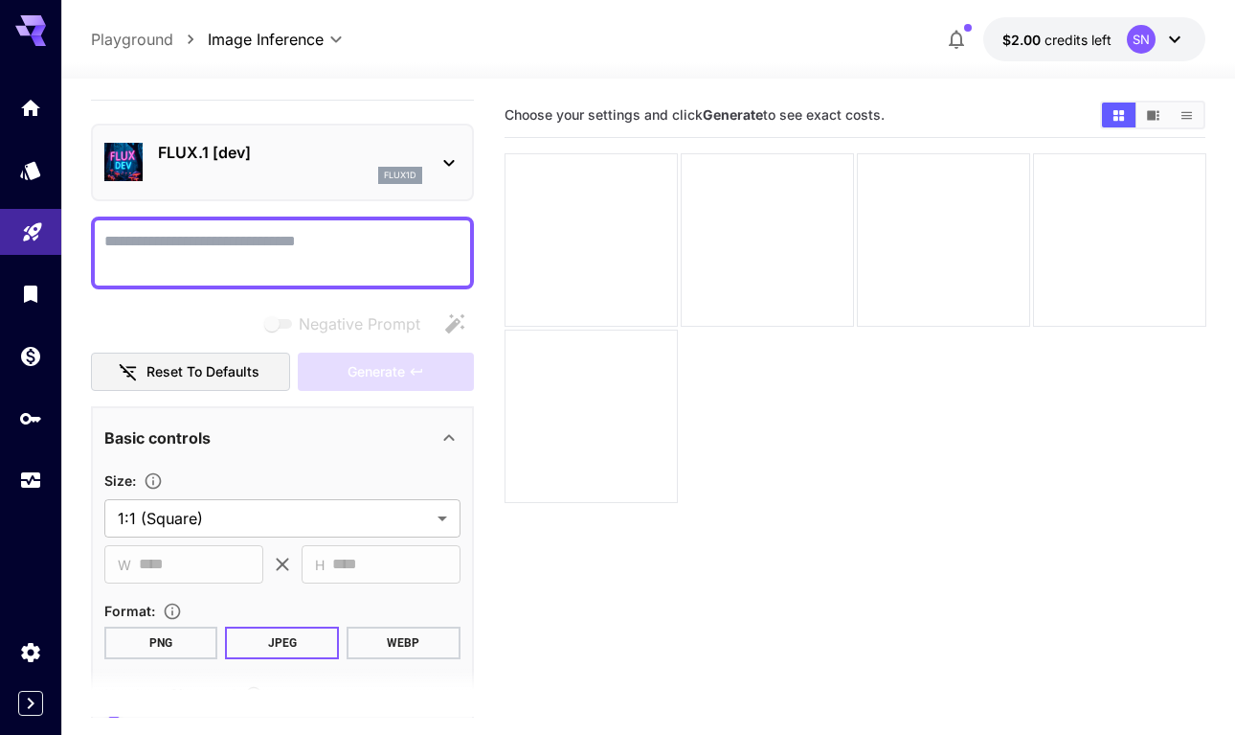
click at [215, 255] on textarea "Negative Prompt" at bounding box center [282, 253] width 356 height 46
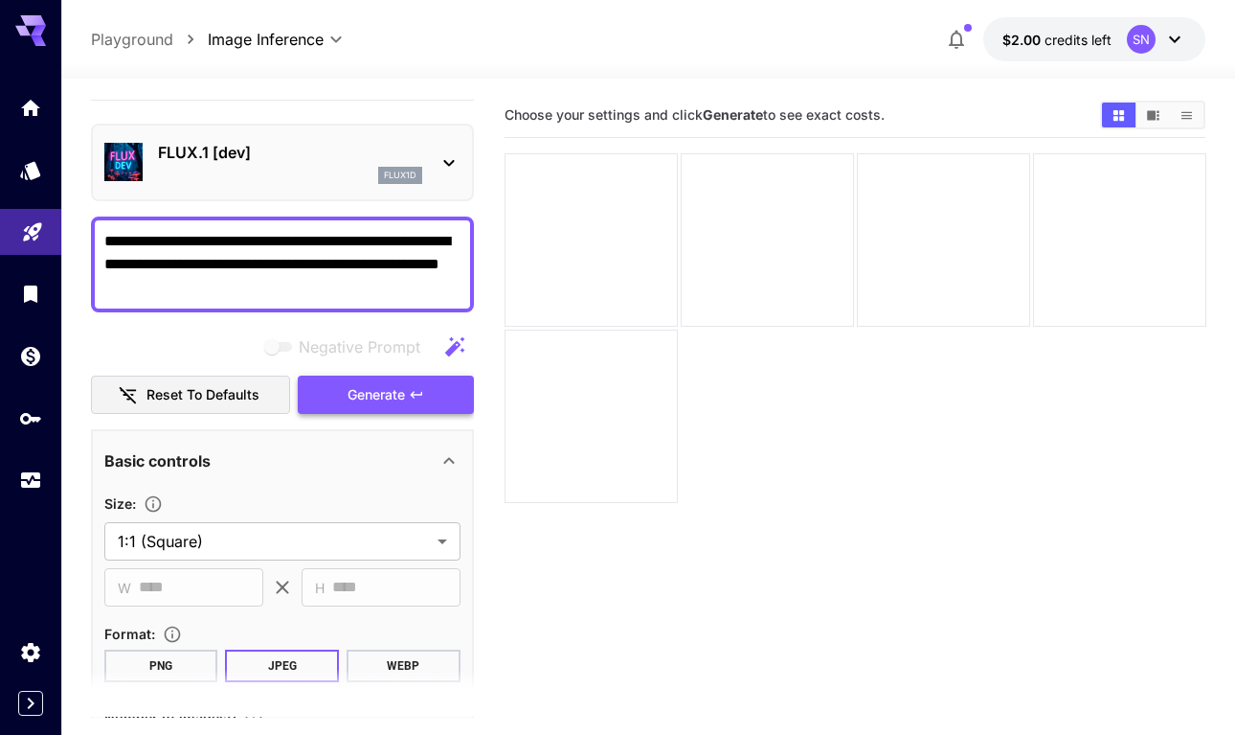
type textarea "**********"
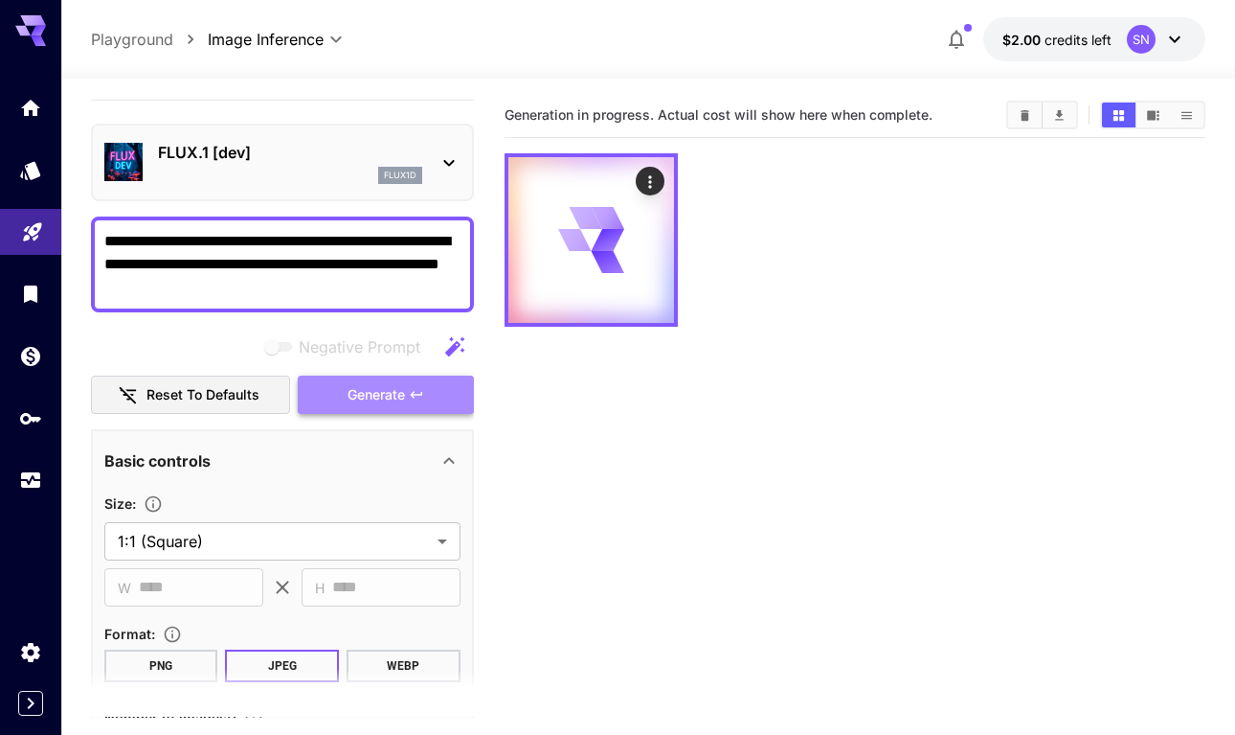
click at [373, 400] on span "Generate" at bounding box center [376, 395] width 57 height 24
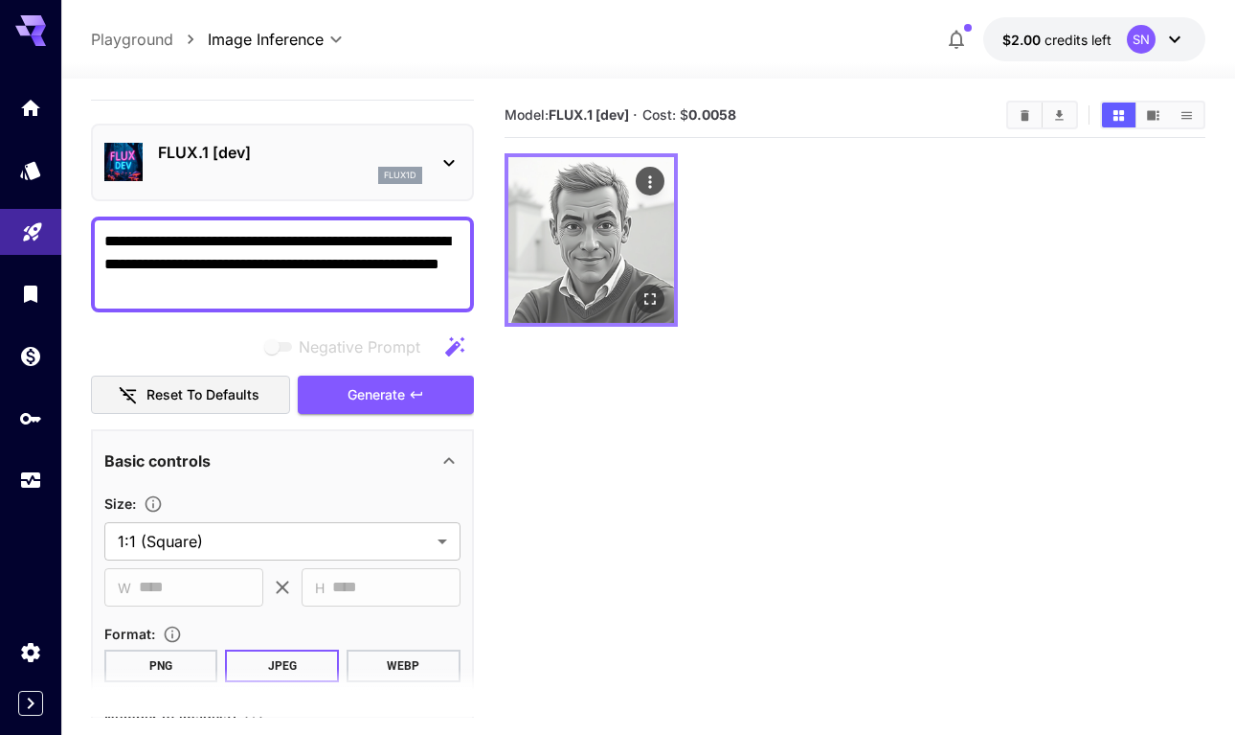
click at [571, 269] on img at bounding box center [592, 240] width 166 height 166
click at [586, 203] on img at bounding box center [592, 240] width 166 height 166
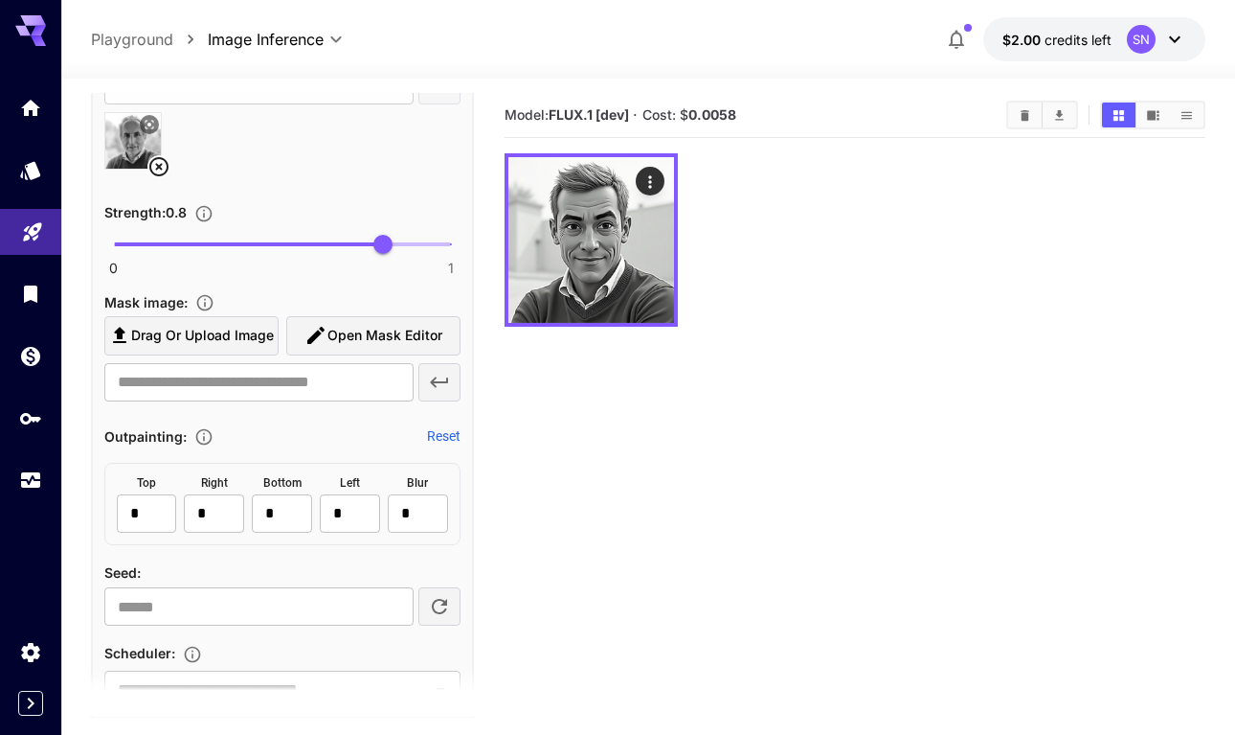
scroll to position [1196, 0]
